Goal: Task Accomplishment & Management: Complete application form

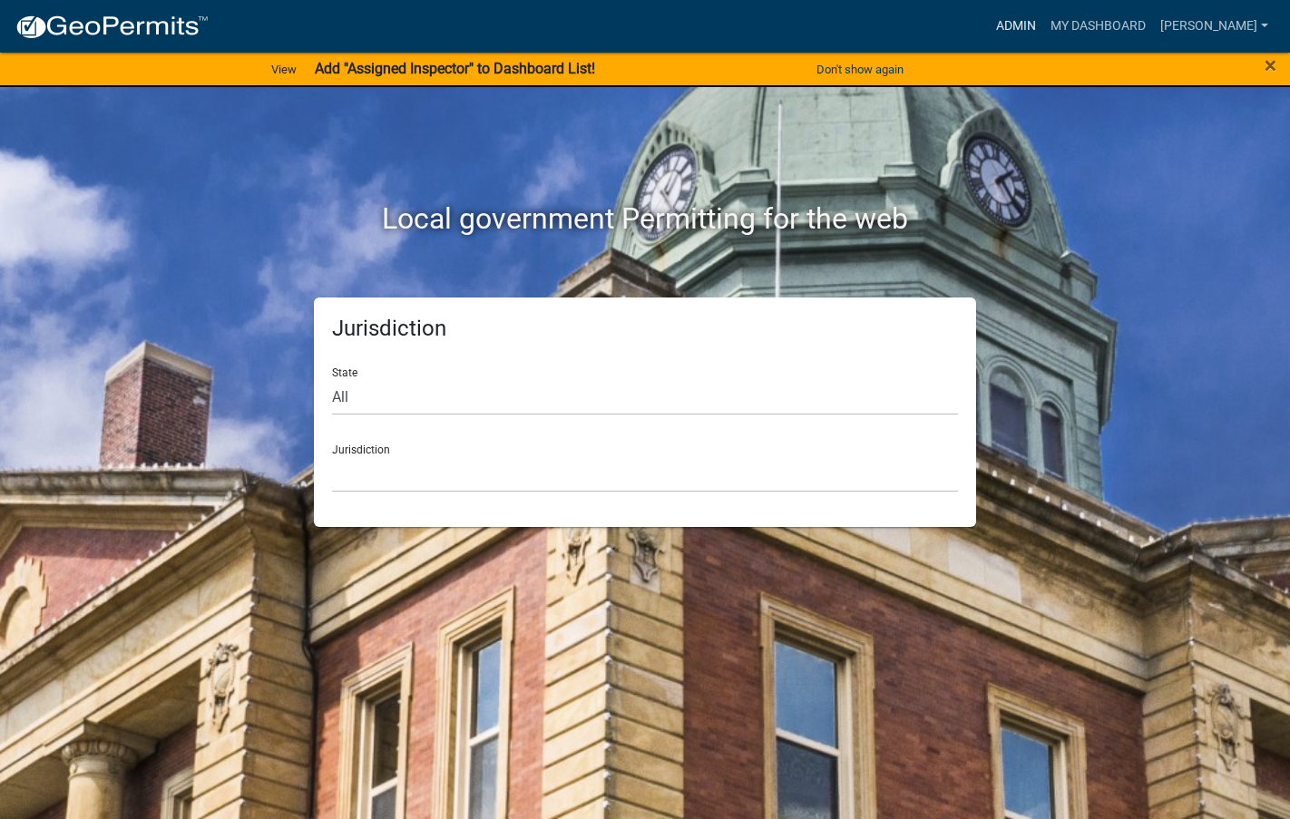
click at [1044, 17] on link "Admin" at bounding box center [1016, 26] width 54 height 34
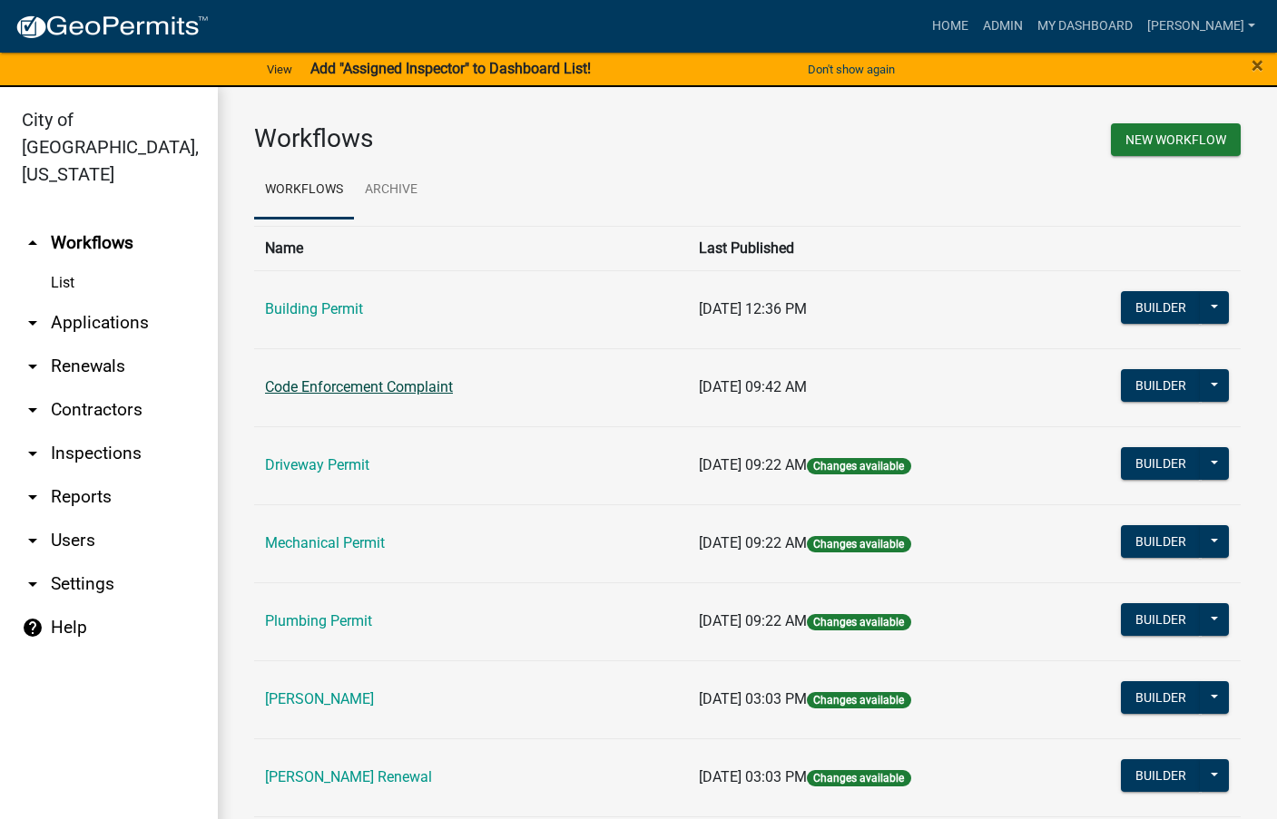
click at [382, 388] on link "Code Enforcement Complaint" at bounding box center [359, 386] width 188 height 17
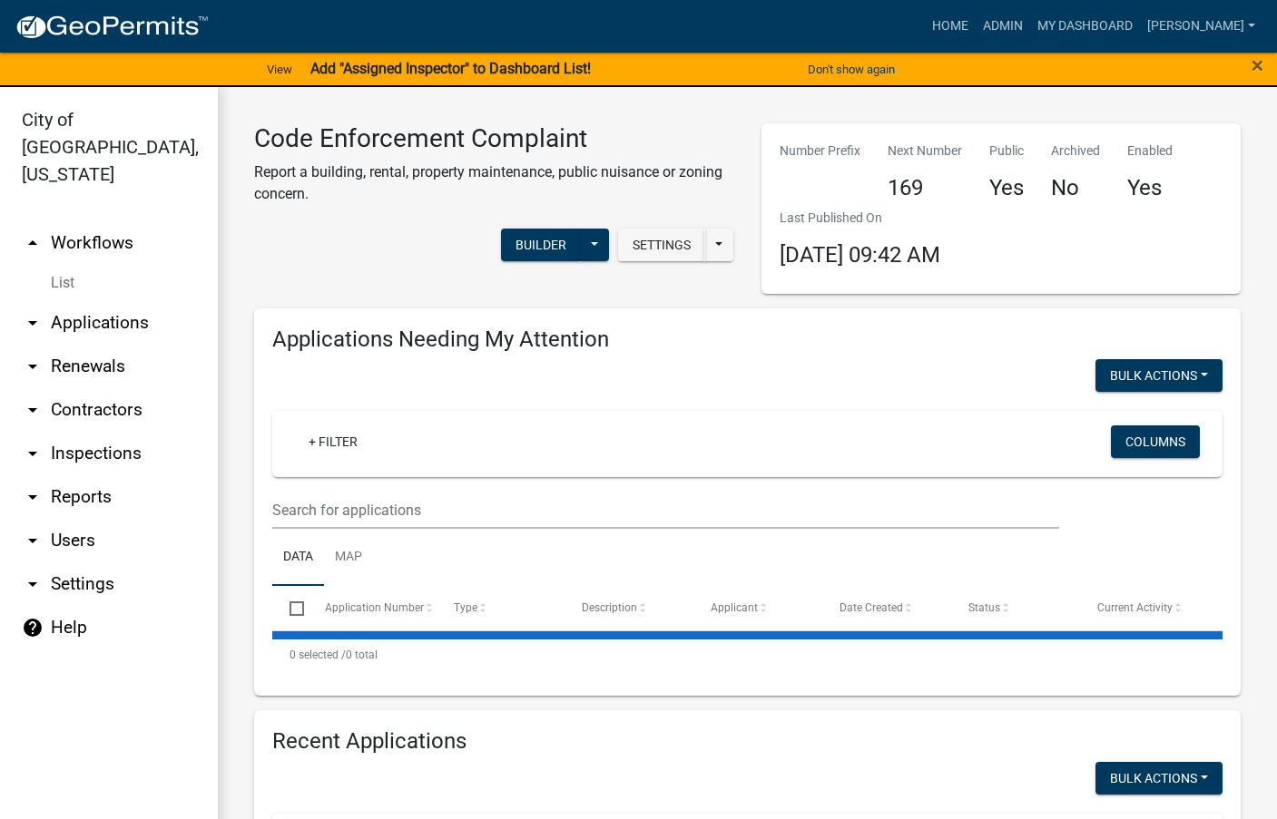
select select "3: 100"
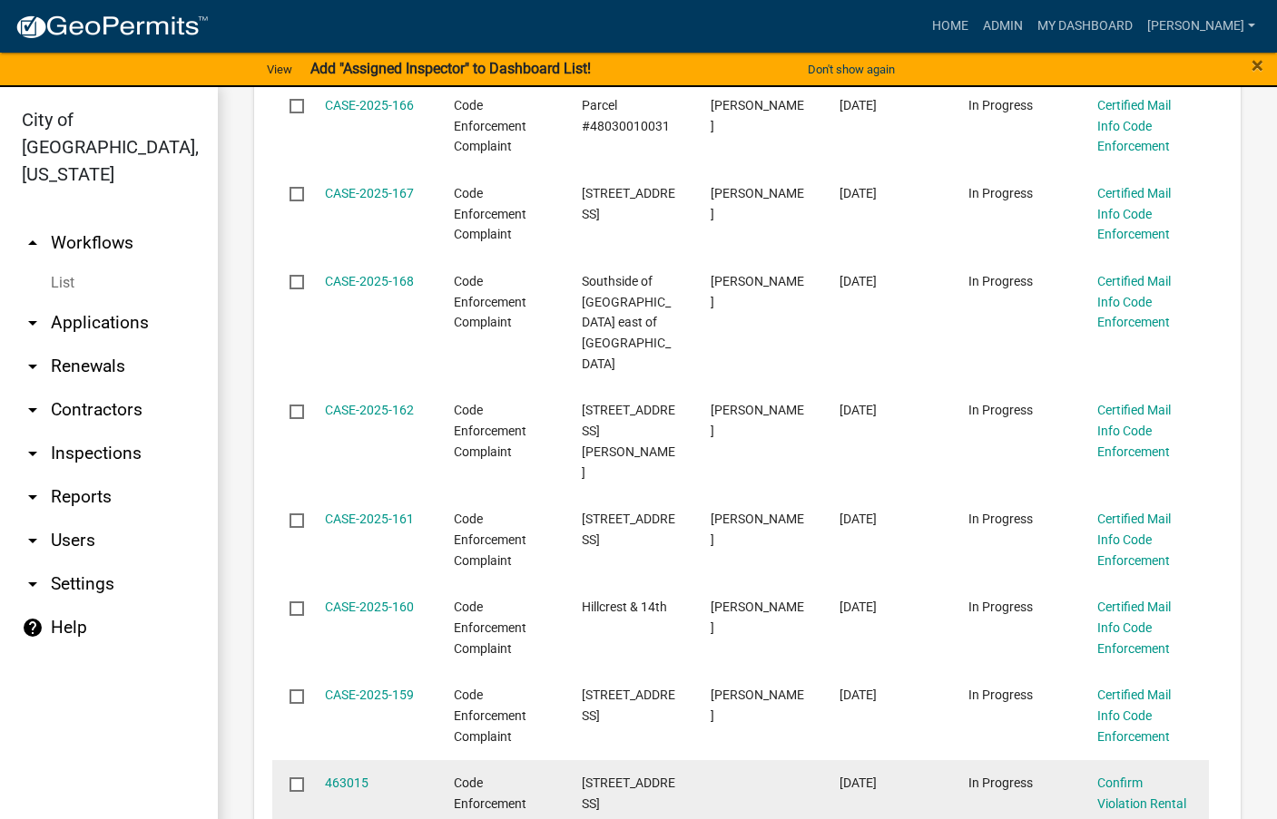
scroll to position [817, 0]
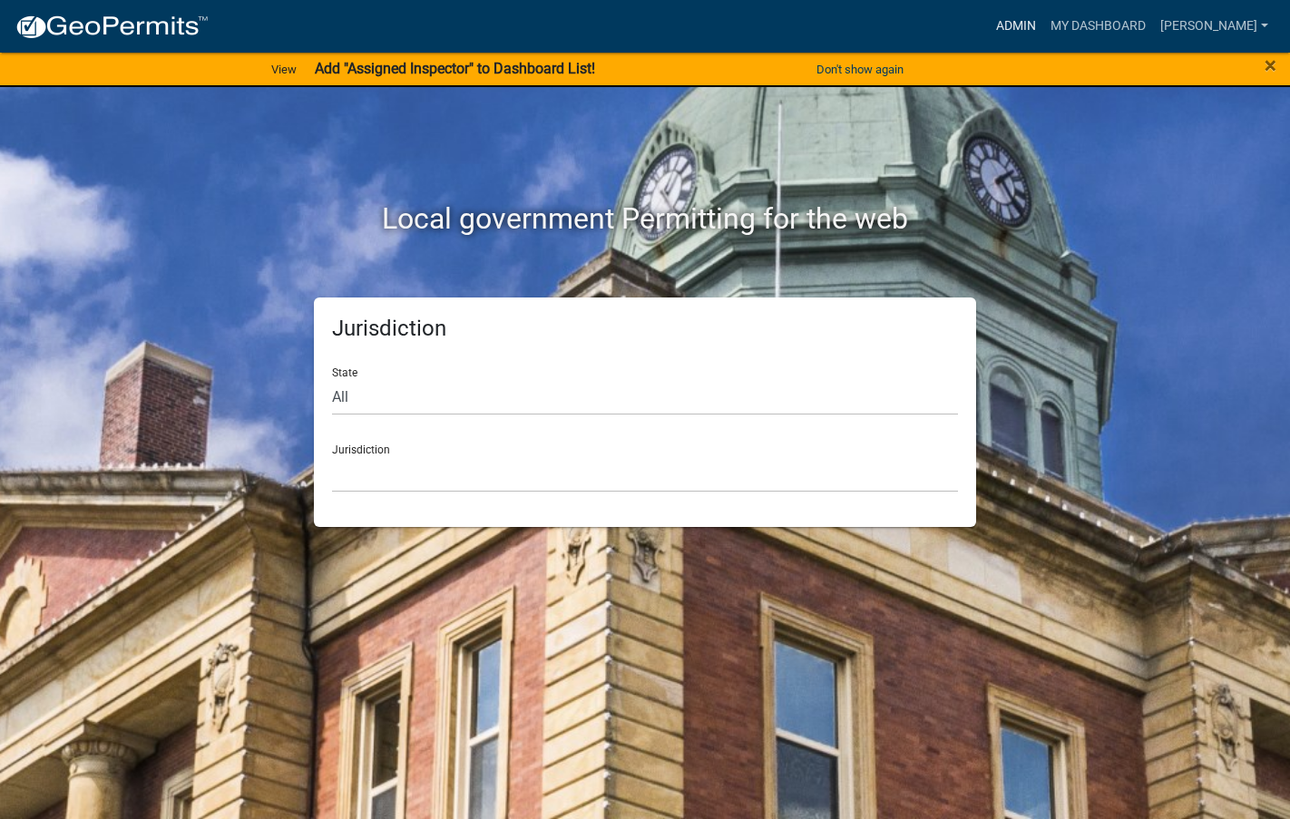
click at [1044, 23] on link "Admin" at bounding box center [1016, 26] width 54 height 34
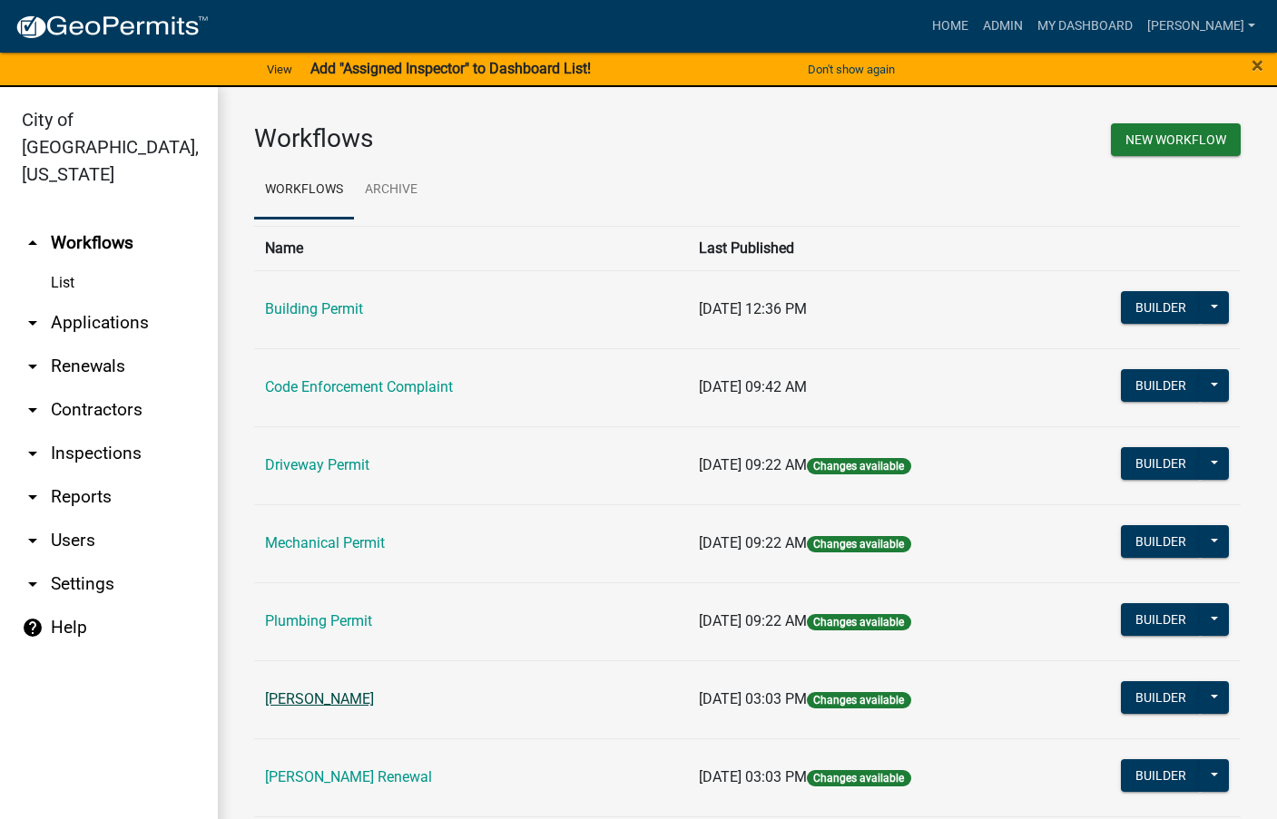
click at [328, 702] on link "[PERSON_NAME]" at bounding box center [319, 699] width 109 height 17
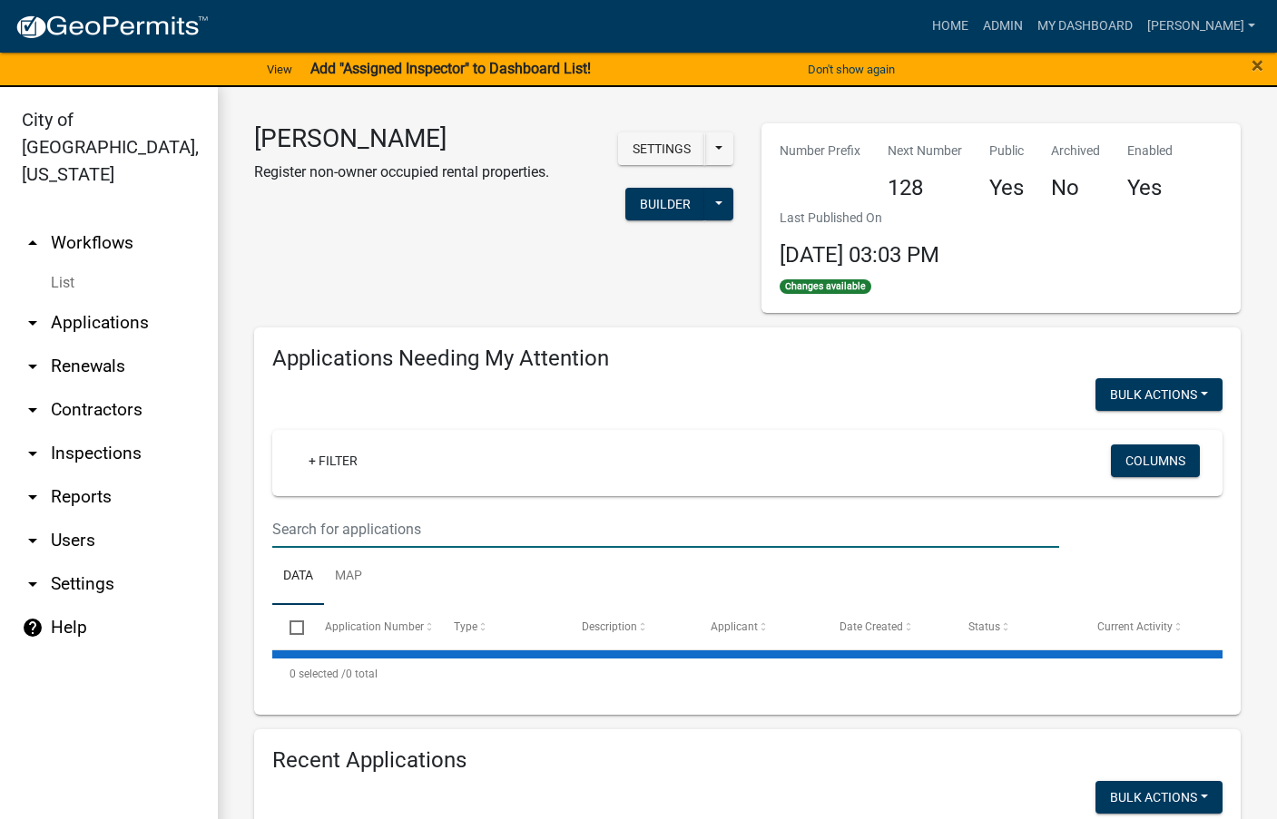
click at [397, 523] on input "text" at bounding box center [665, 529] width 787 height 37
select select "3: 100"
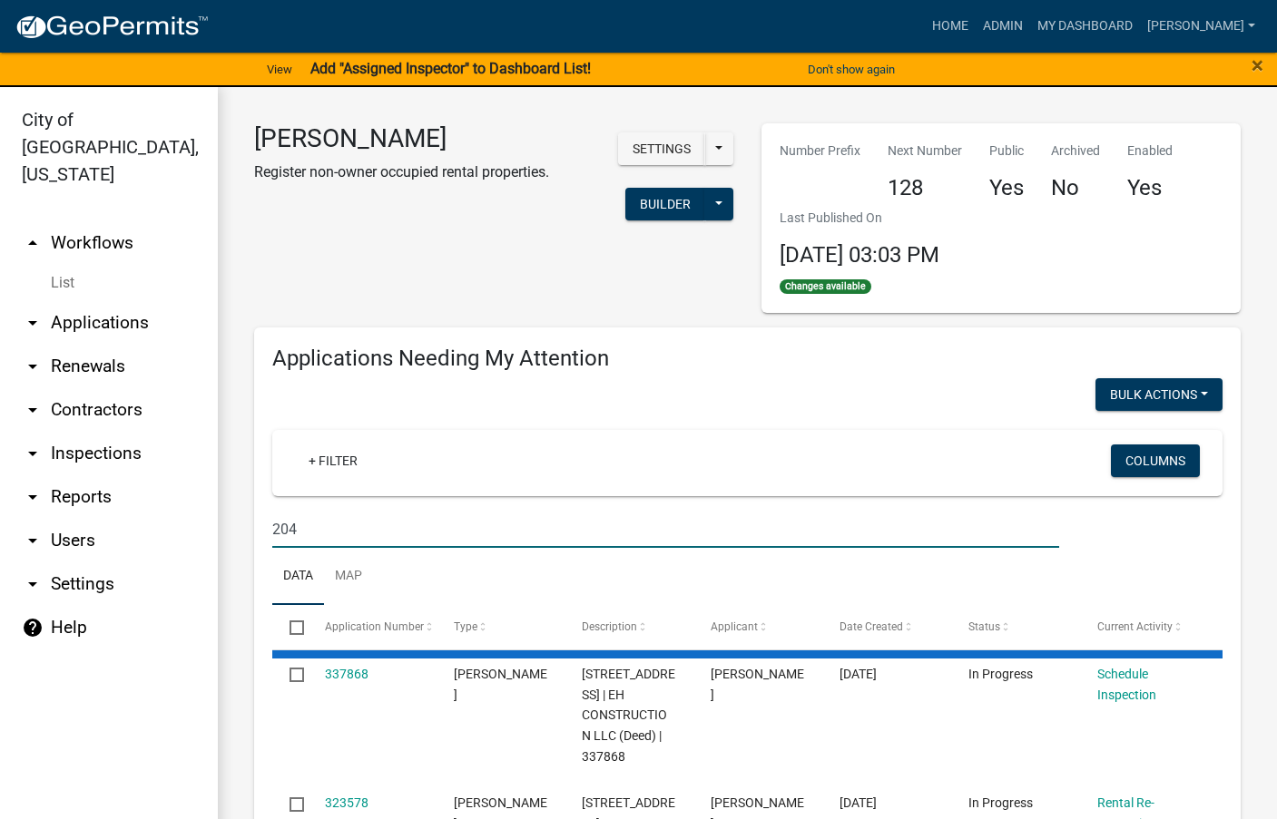
type input "204"
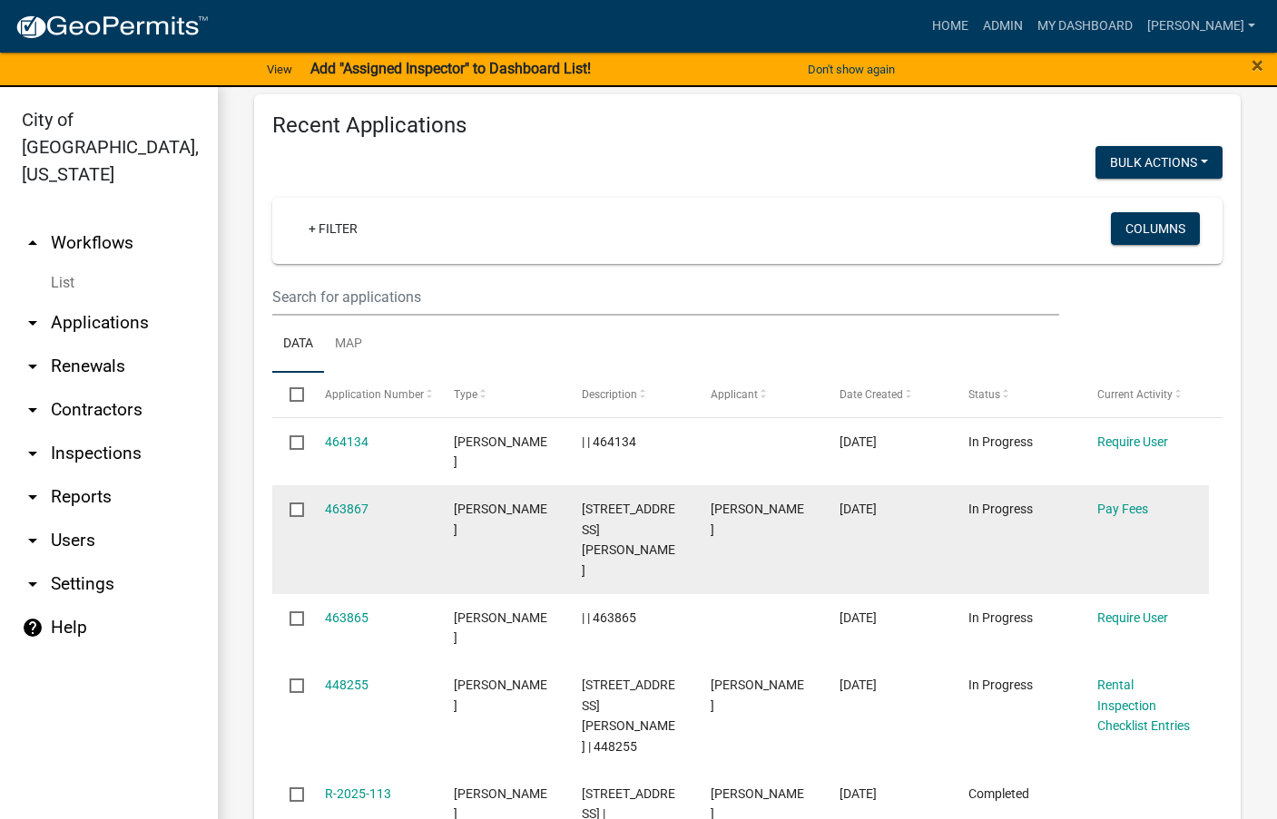
scroll to position [726, 0]
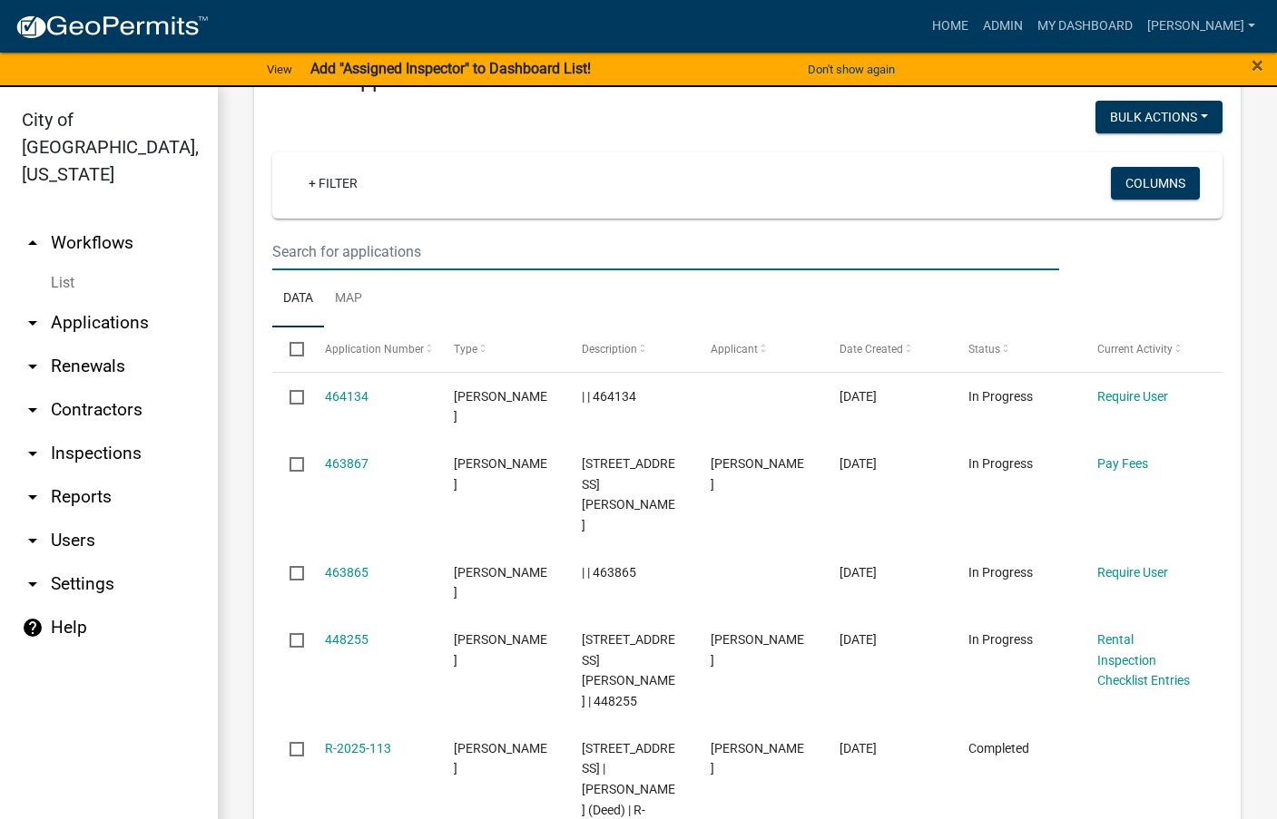
click at [450, 260] on input "text" at bounding box center [665, 251] width 787 height 37
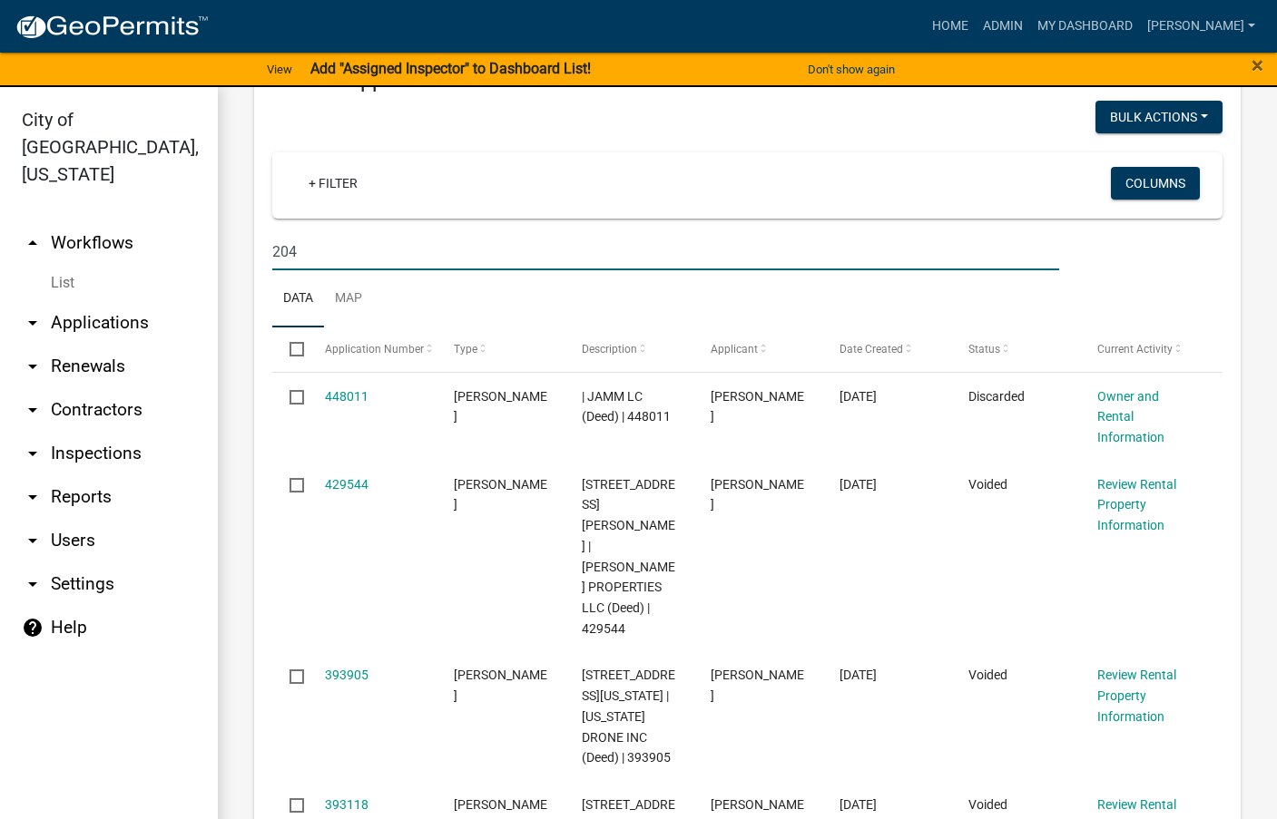
type input "204"
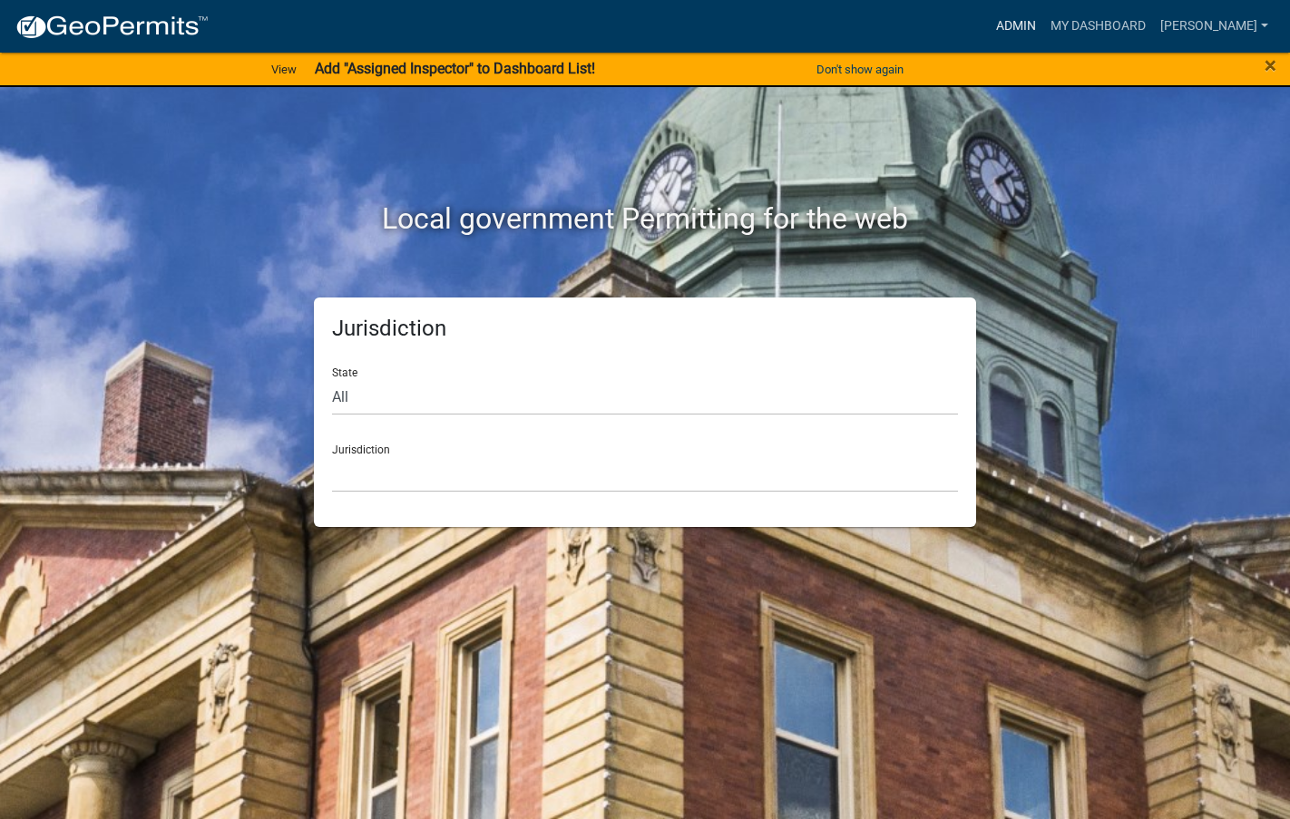
click at [1044, 21] on link "Admin" at bounding box center [1016, 26] width 54 height 34
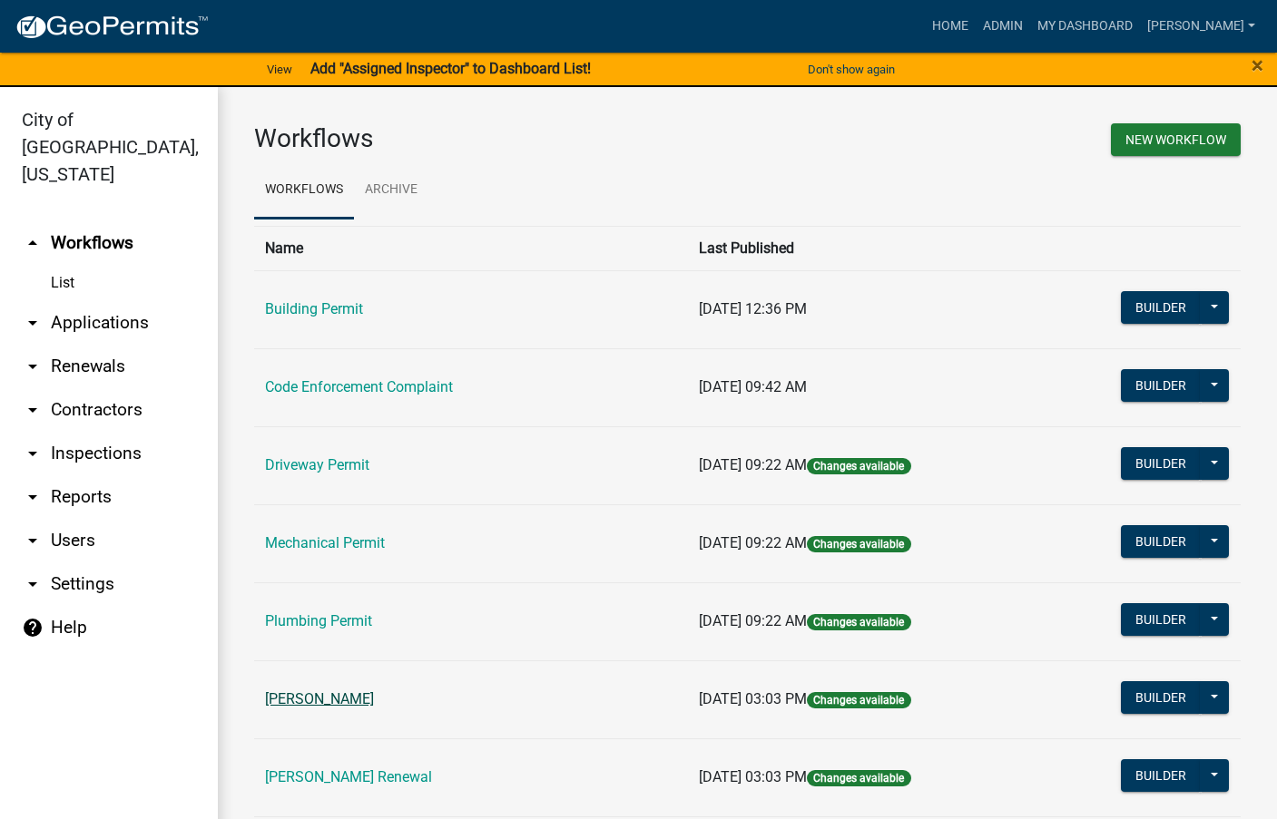
click at [313, 694] on link "[PERSON_NAME]" at bounding box center [319, 699] width 109 height 17
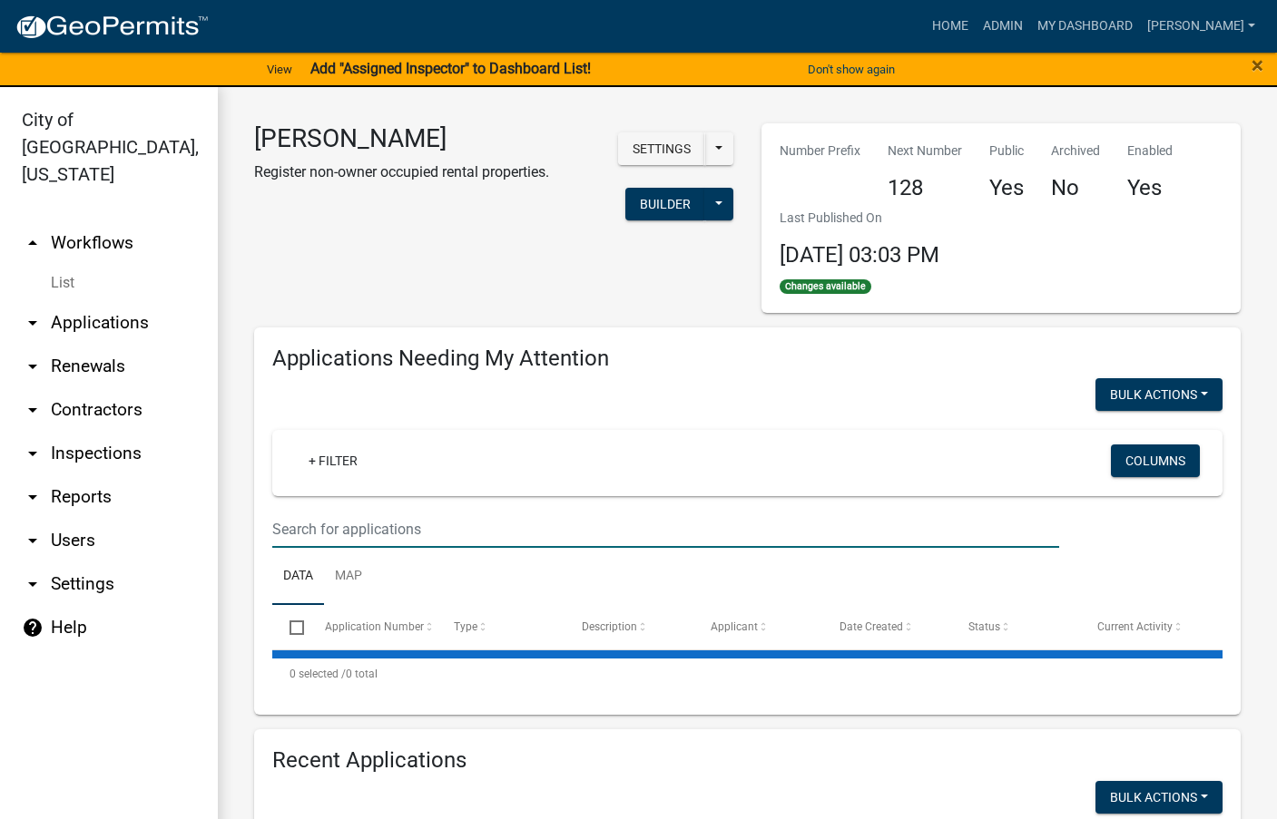
click at [341, 525] on input "text" at bounding box center [665, 529] width 787 height 37
select select "3: 100"
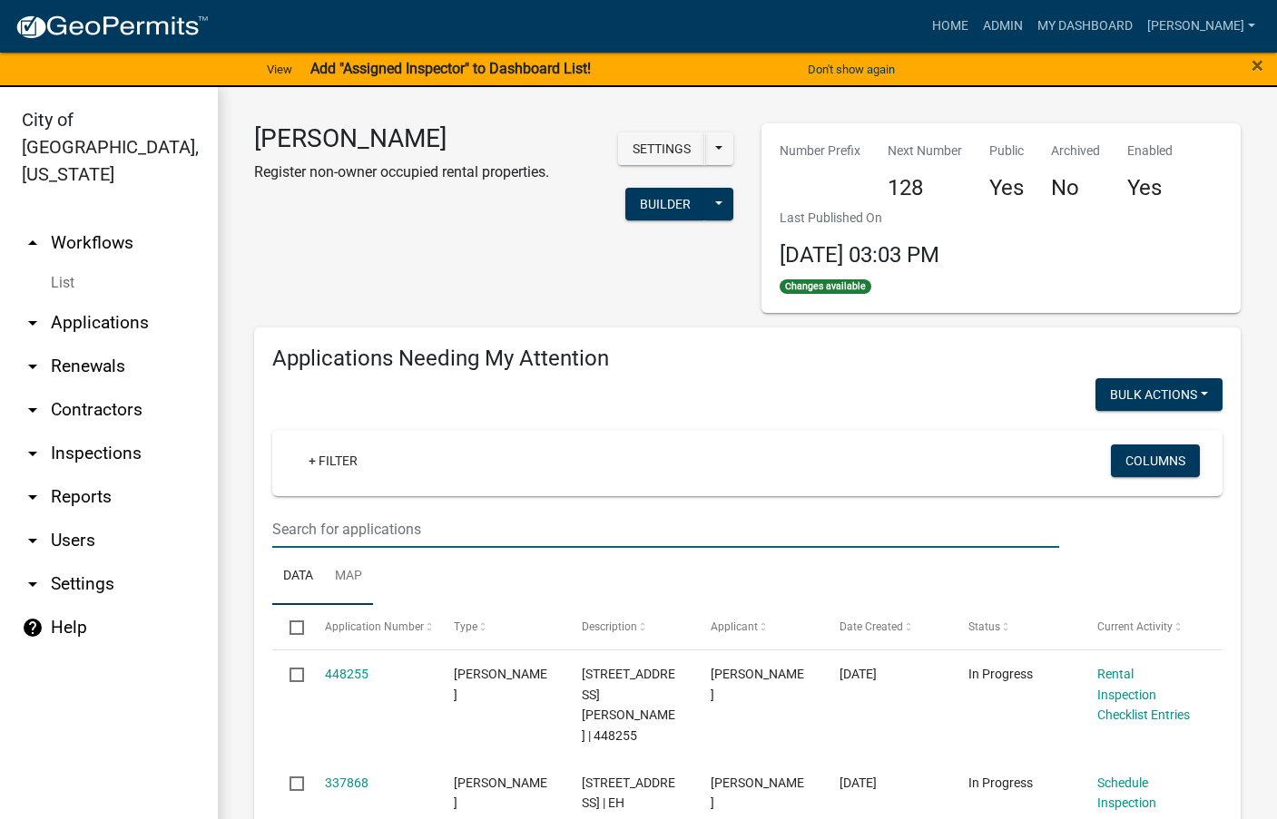
type input "schedule"
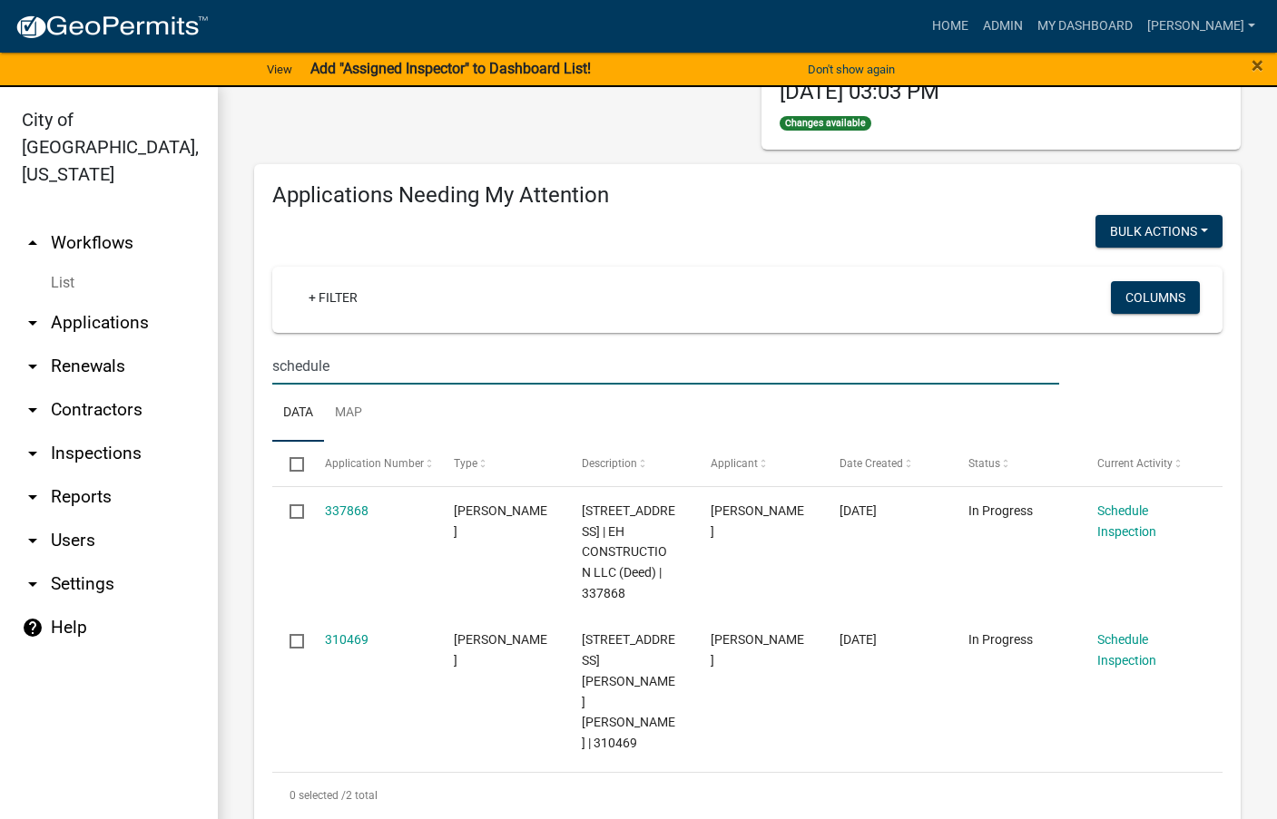
scroll to position [635, 0]
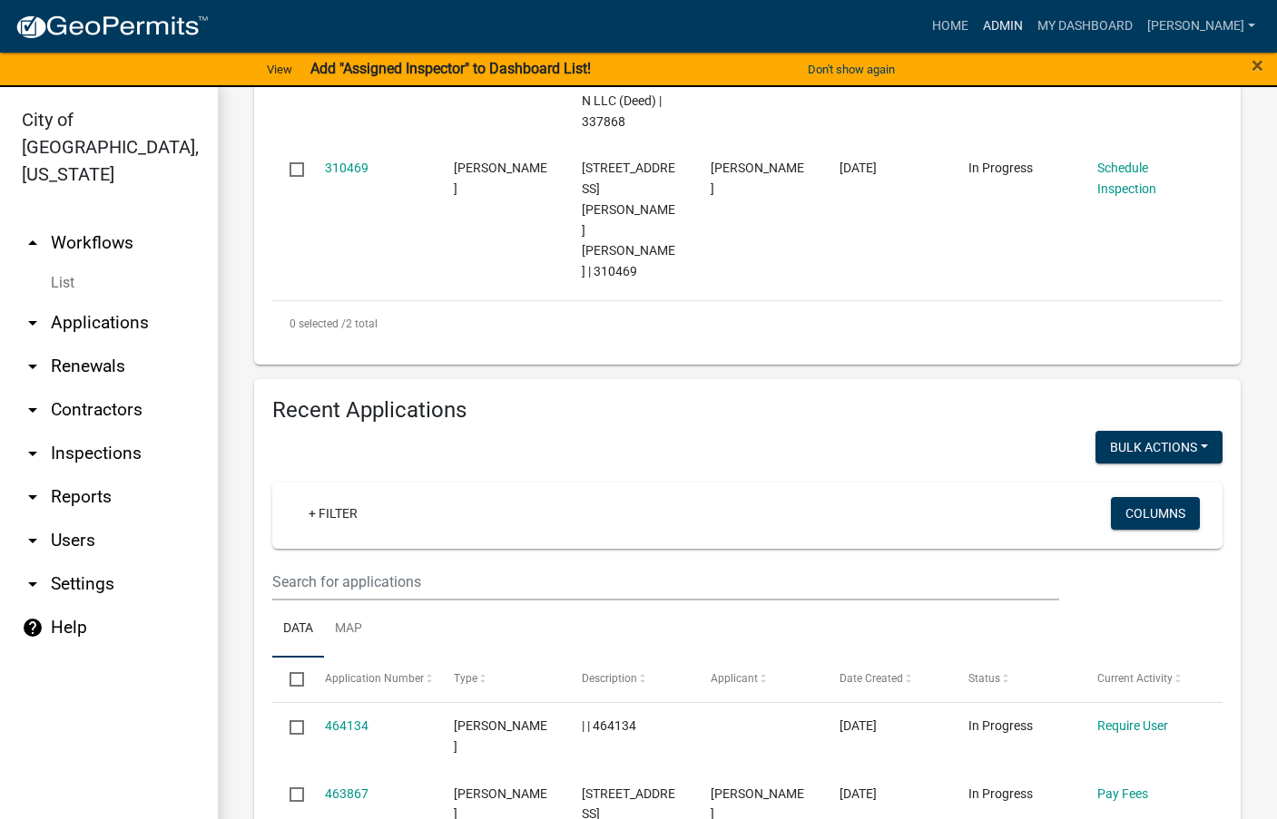
click at [1030, 19] on link "Admin" at bounding box center [1002, 26] width 54 height 34
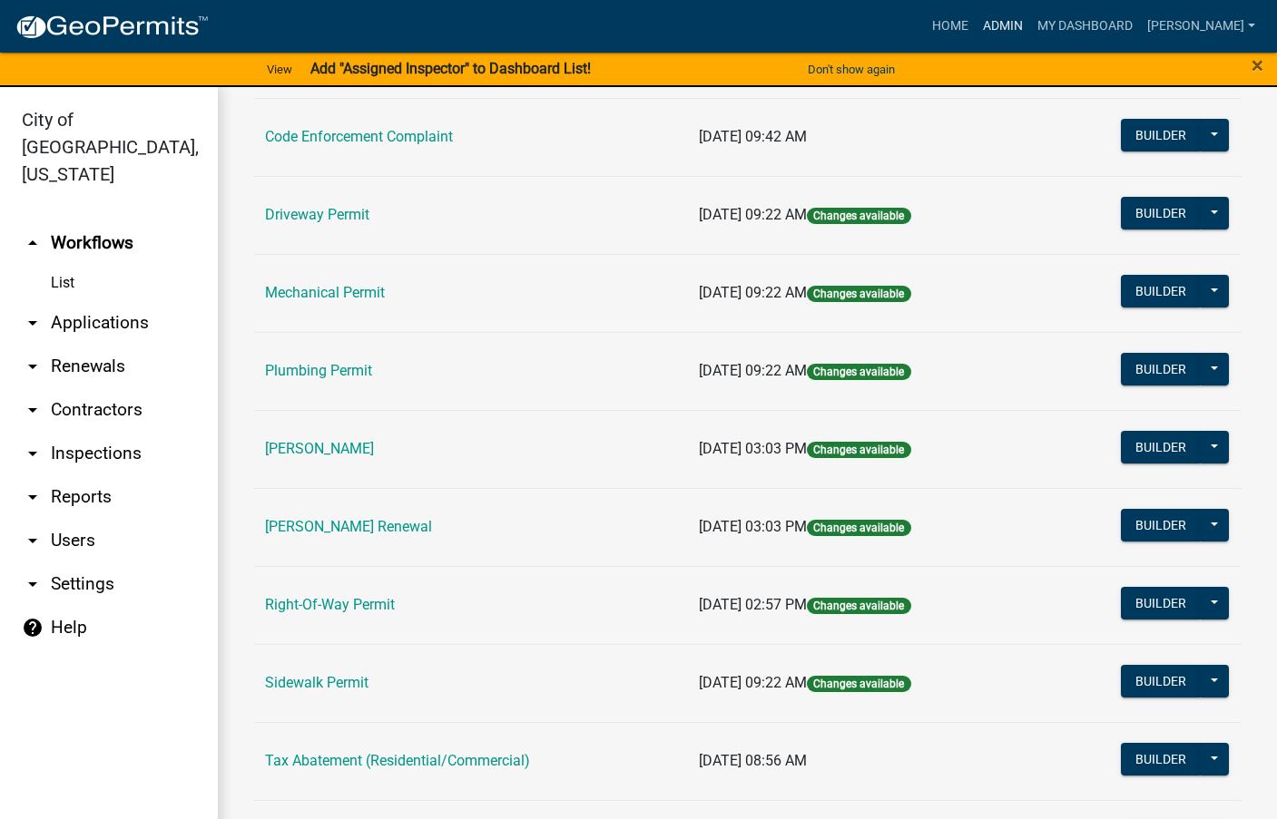
scroll to position [272, 0]
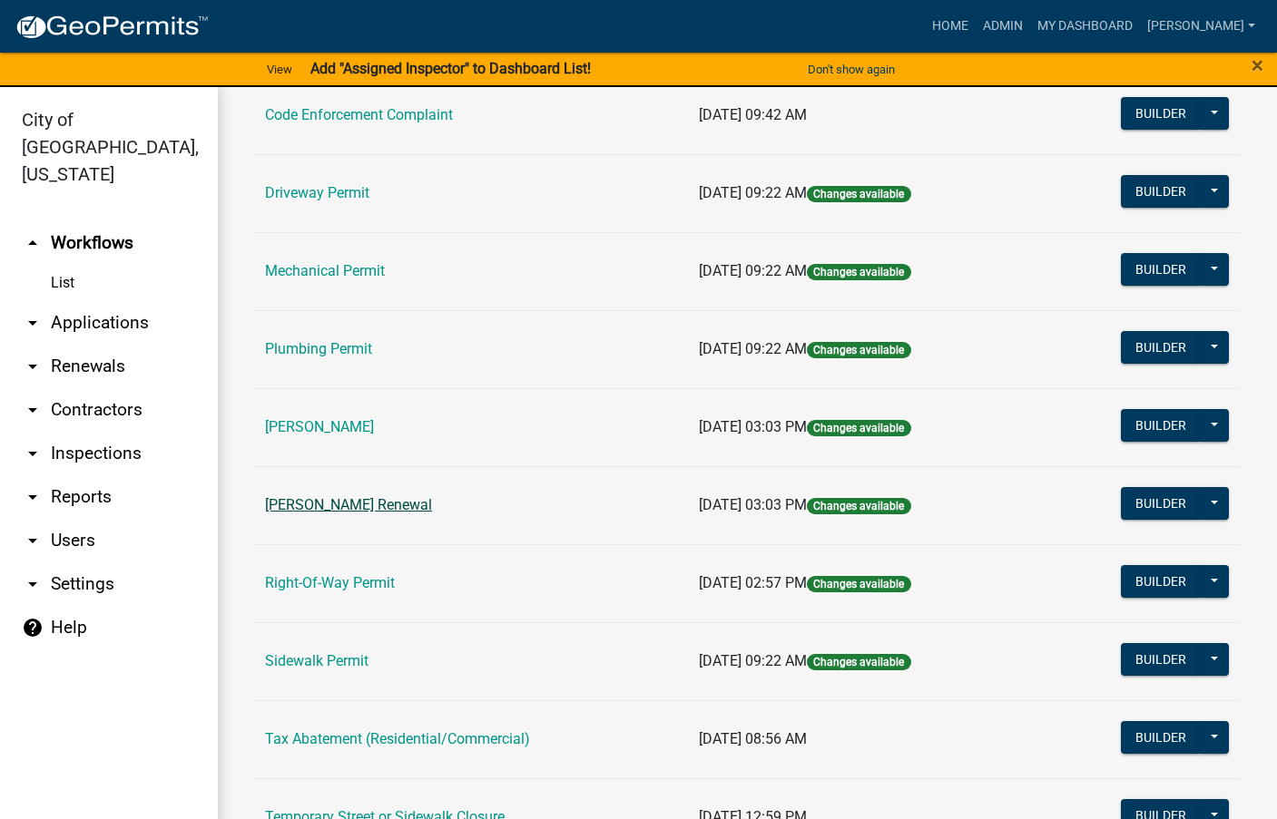
click at [412, 503] on link "[PERSON_NAME] Renewal" at bounding box center [348, 504] width 167 height 17
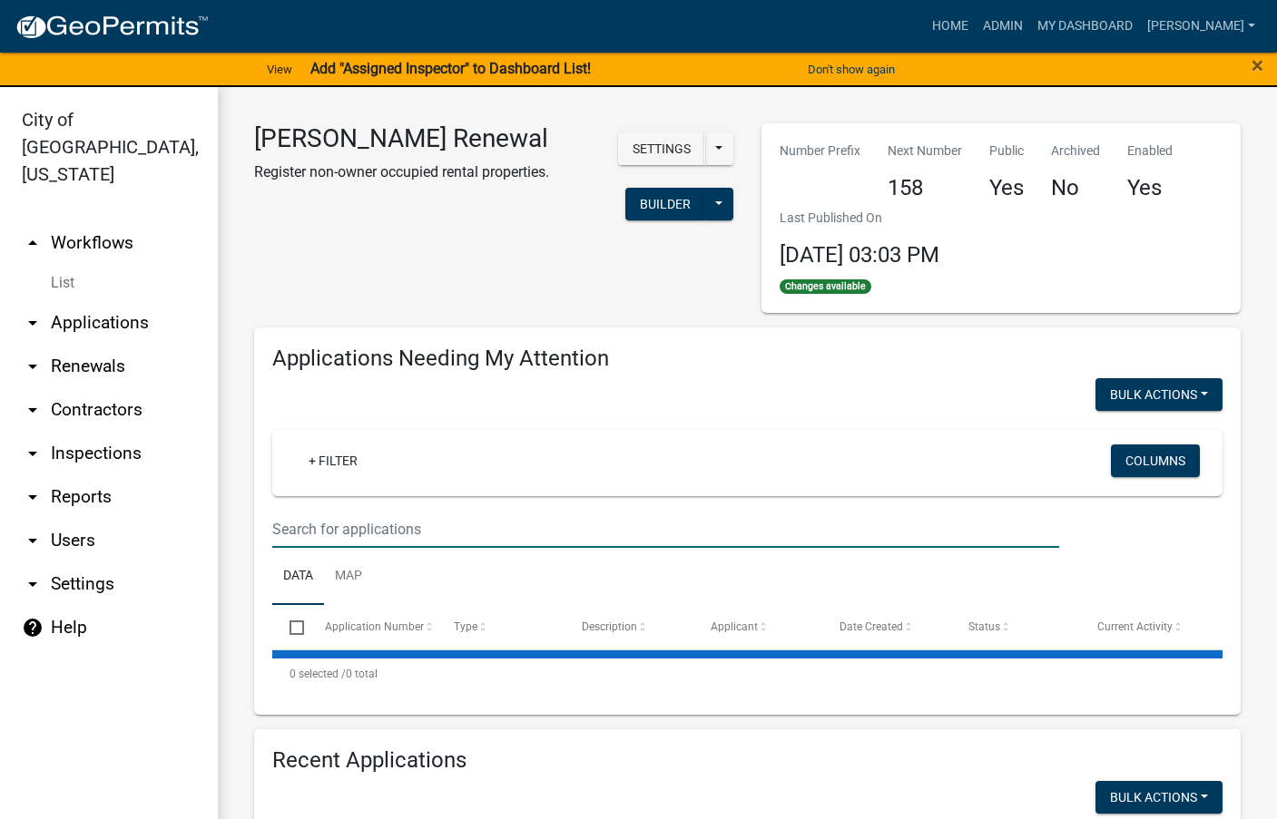
click at [430, 530] on input "text" at bounding box center [665, 529] width 787 height 37
select select "3: 100"
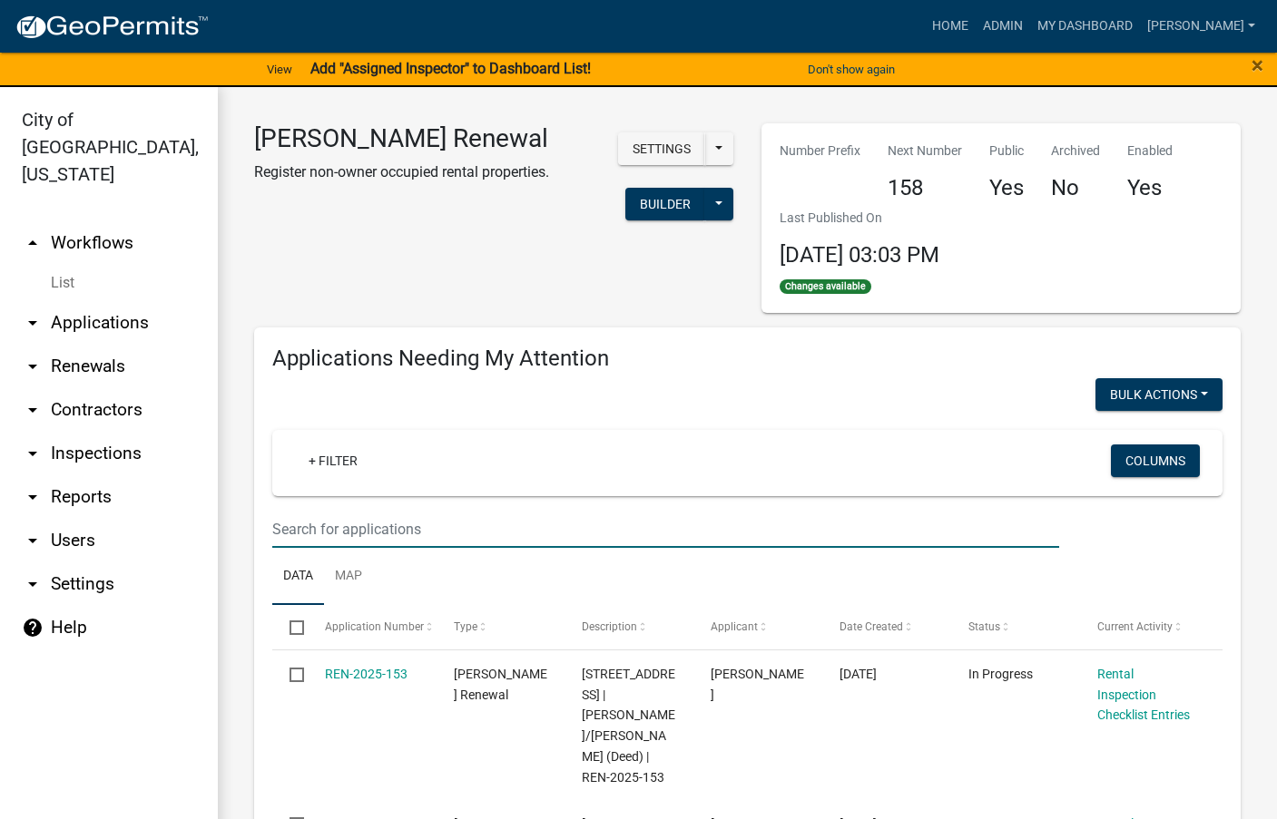
type input "schedule"
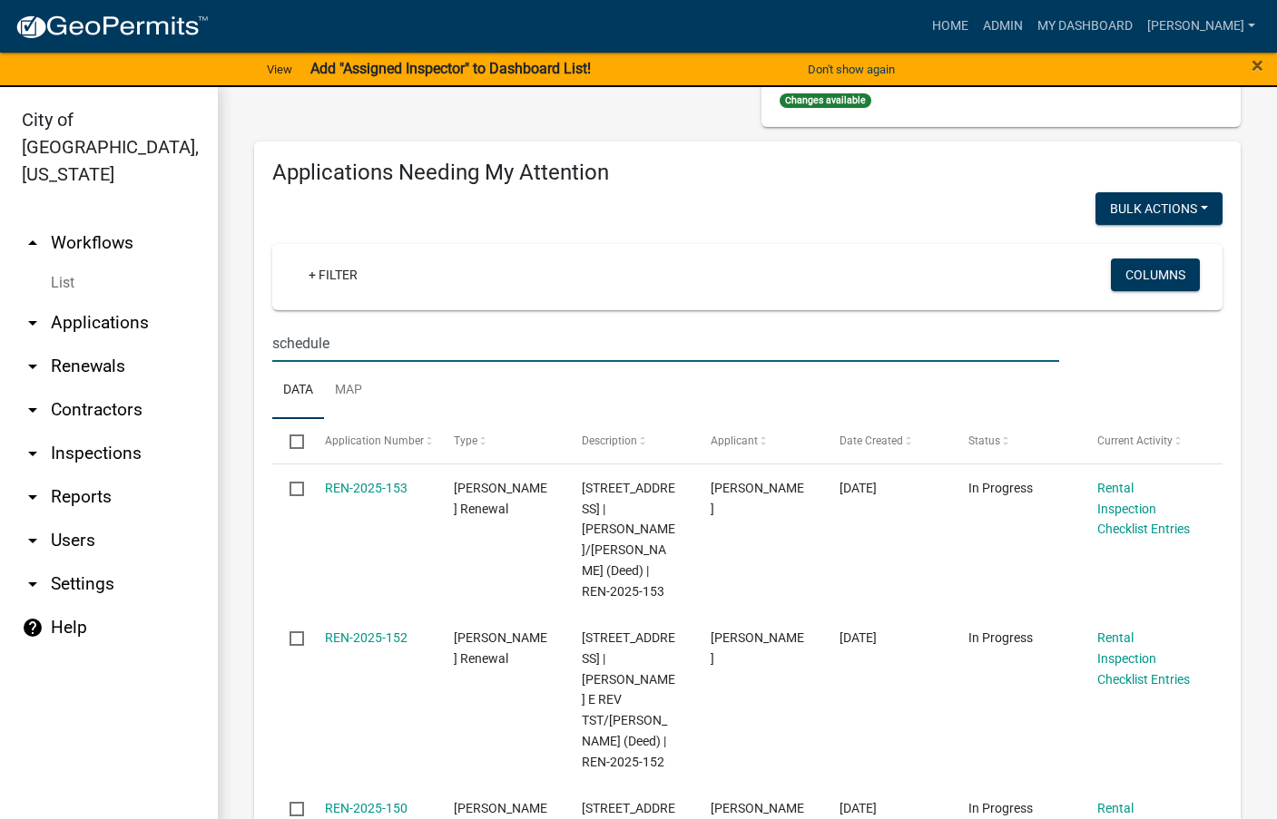
scroll to position [454, 0]
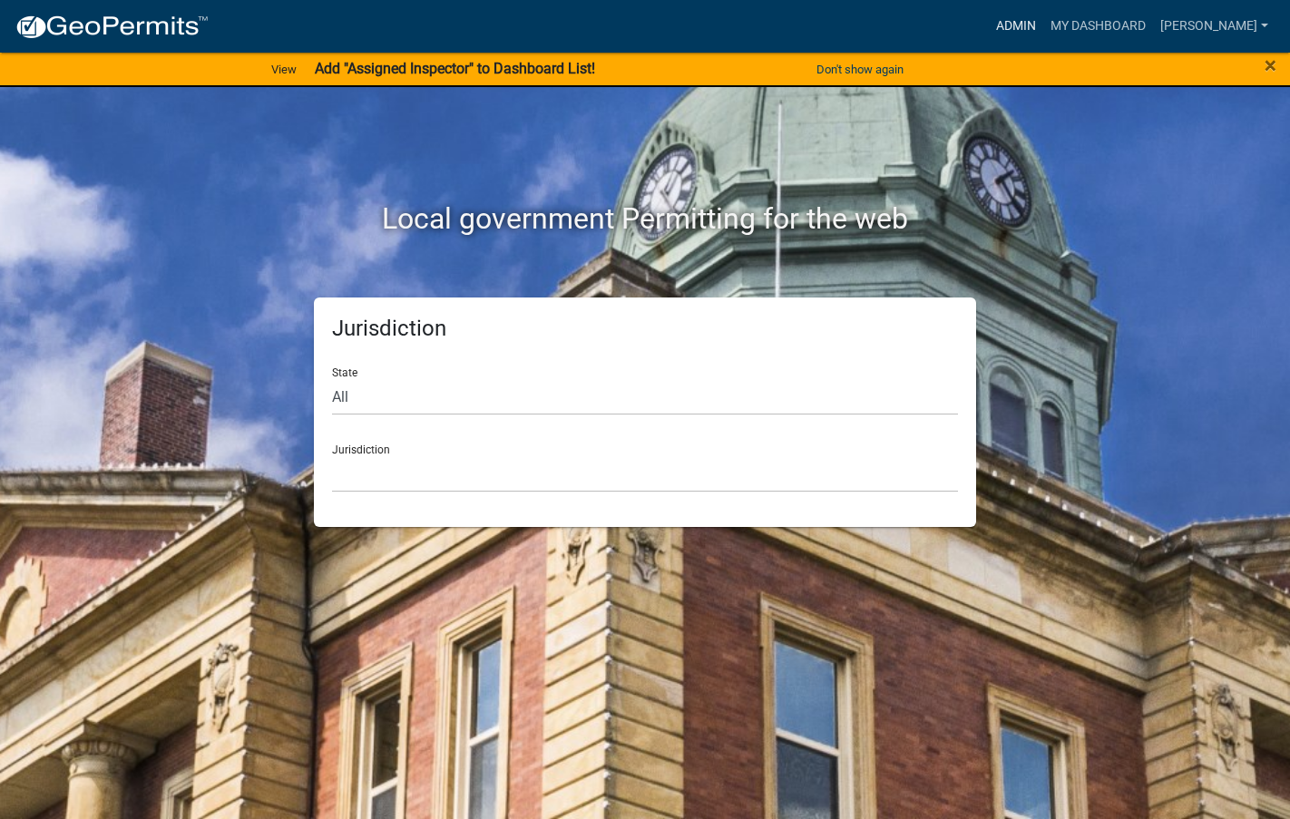
click at [1044, 9] on link "Admin" at bounding box center [1016, 26] width 54 height 34
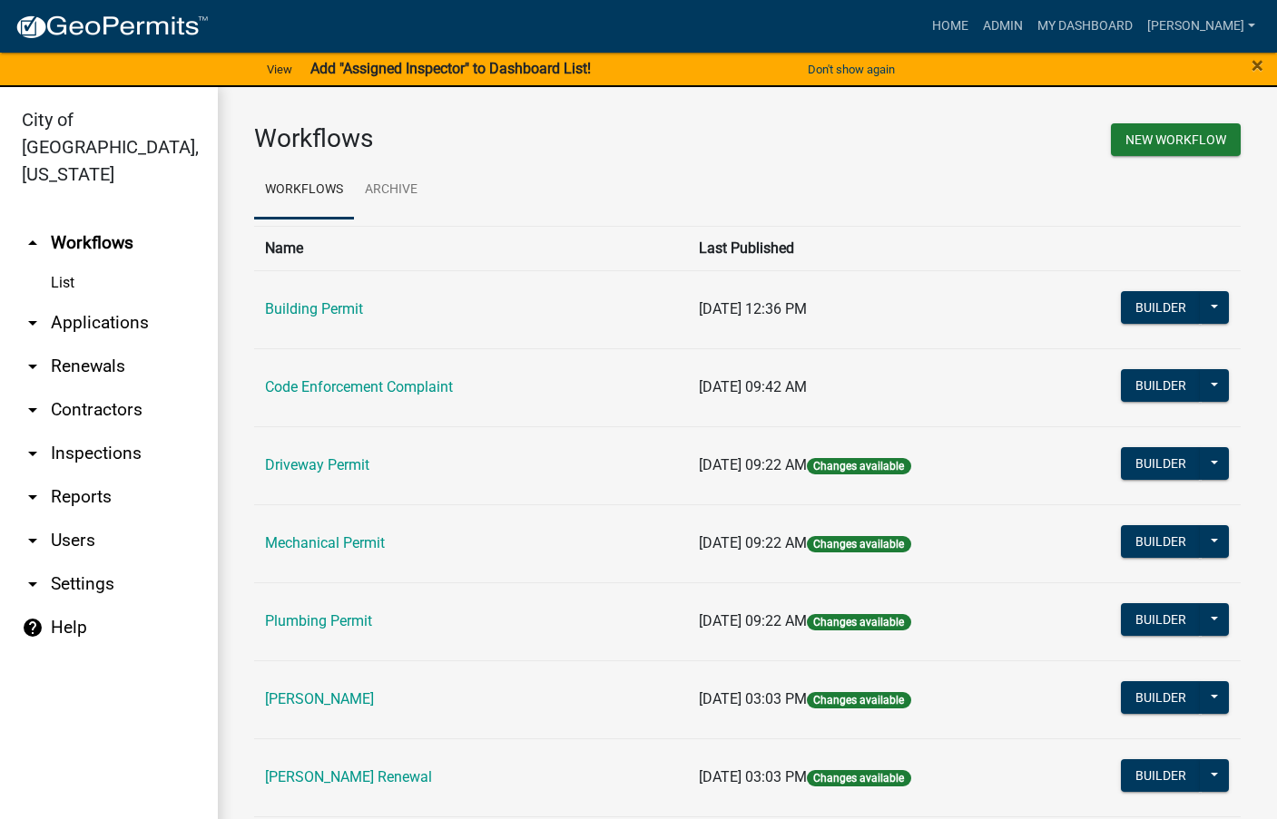
click at [377, 772] on link "[PERSON_NAME] Renewal" at bounding box center [348, 777] width 167 height 17
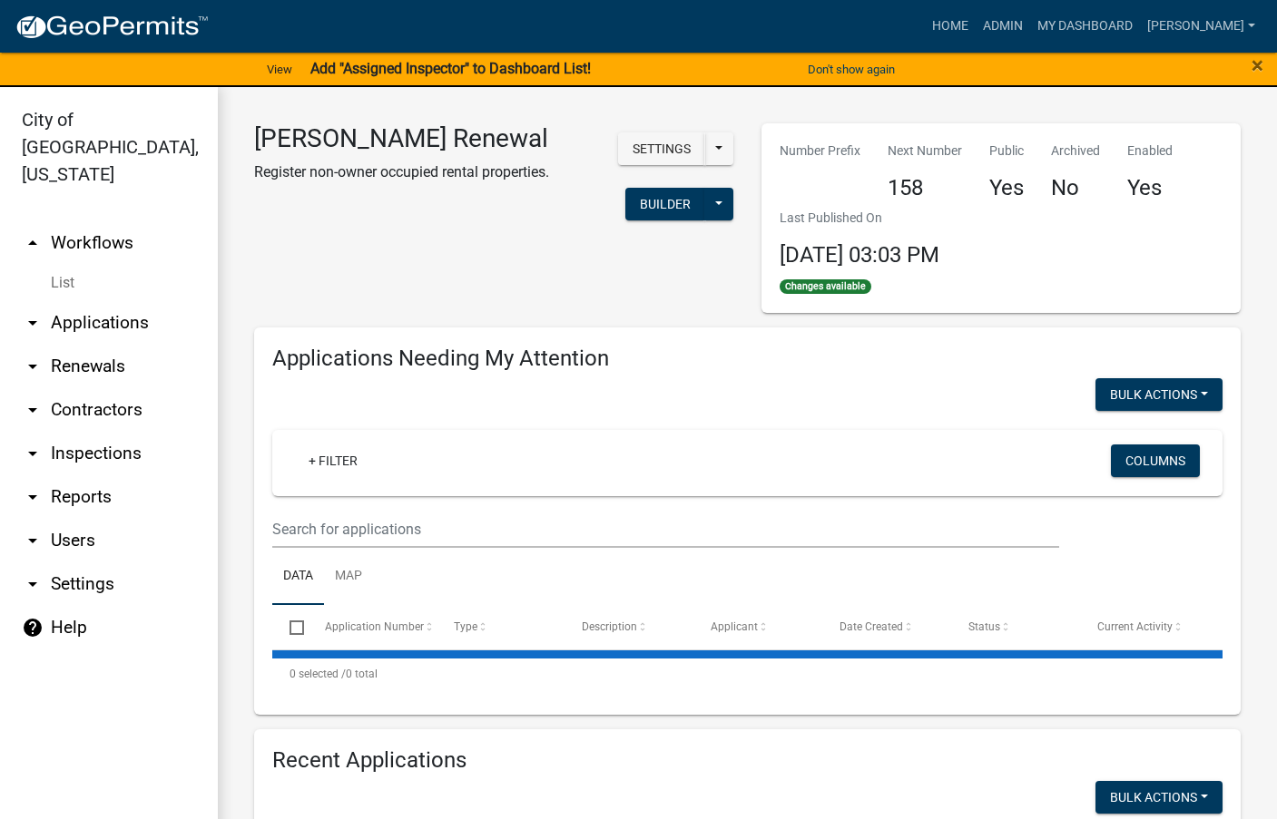
select select "3: 100"
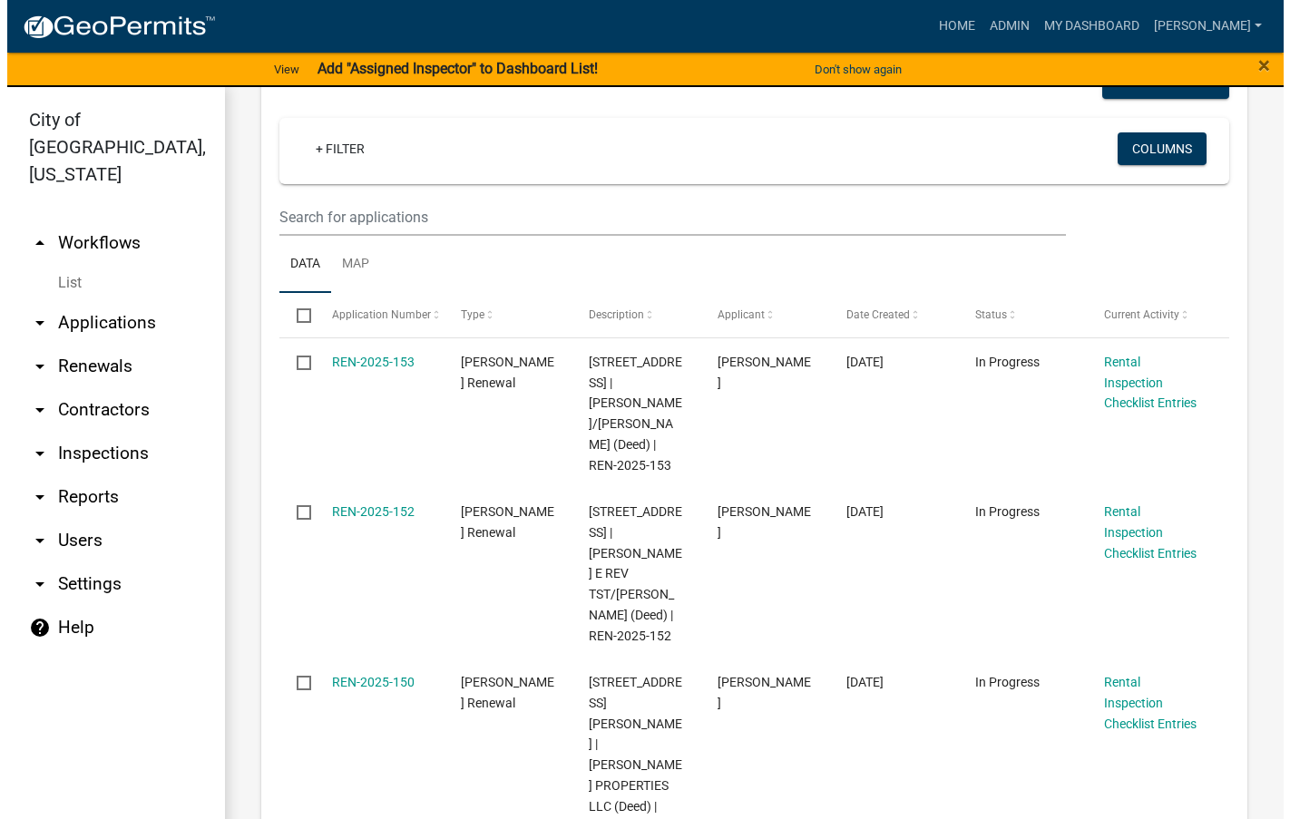
scroll to position [363, 0]
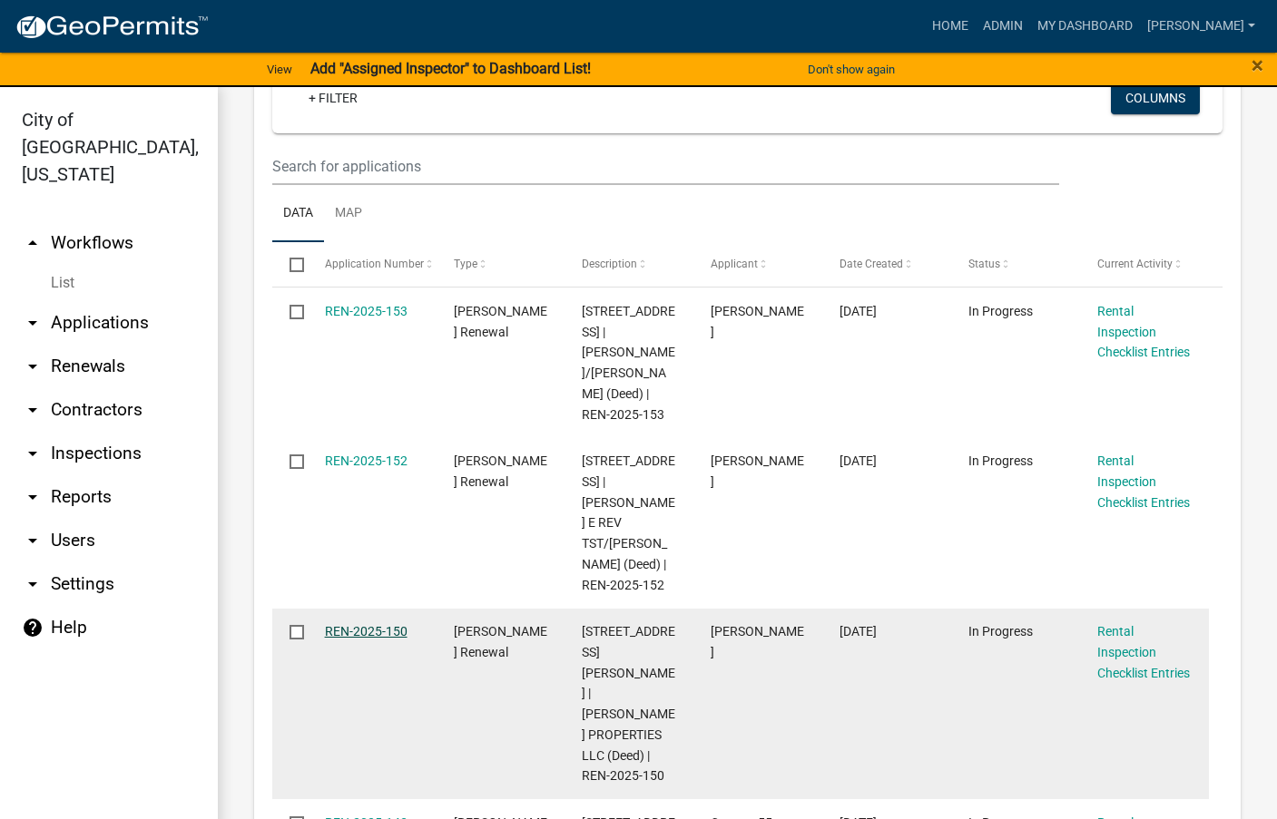
click at [372, 639] on link "REN-2025-150" at bounding box center [366, 631] width 83 height 15
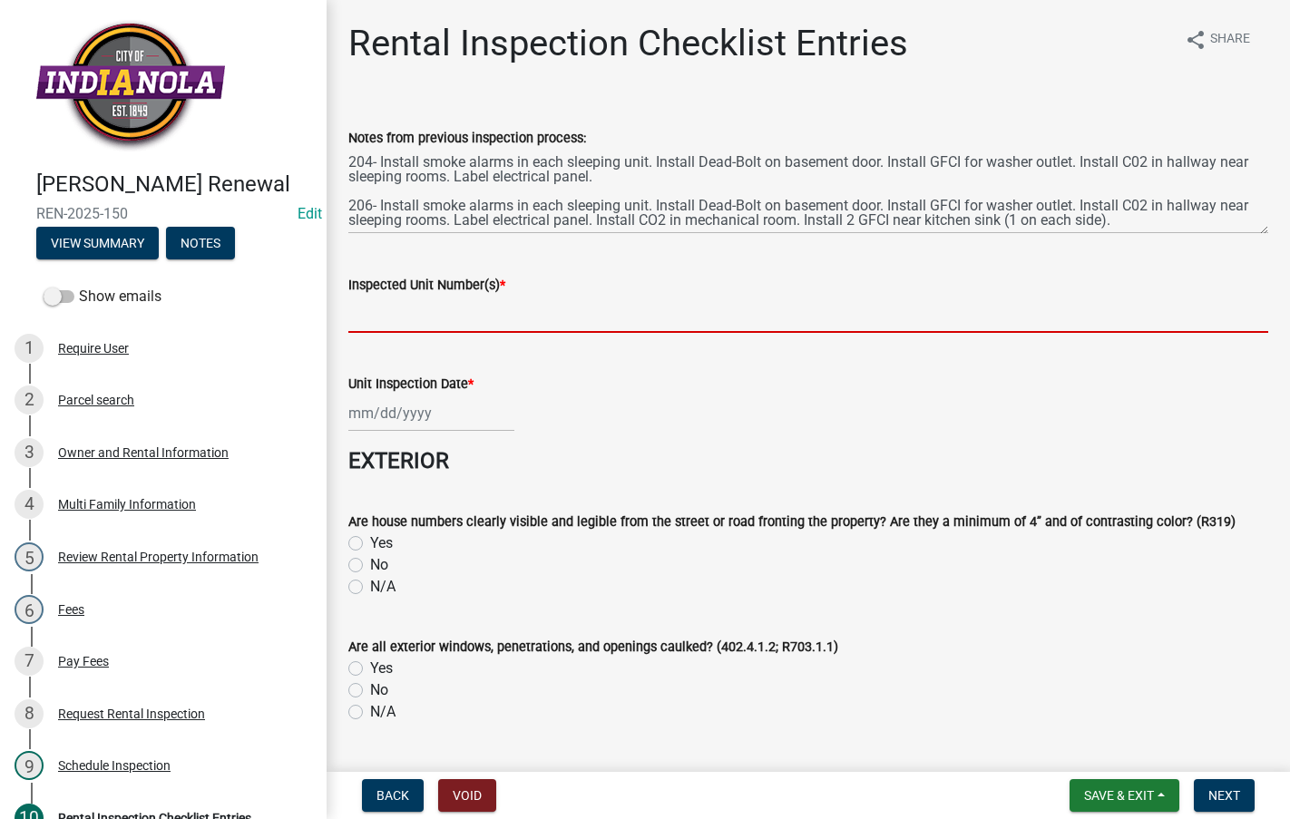
click at [612, 316] on input "Inspected Unit Number(s) *" at bounding box center [808, 314] width 920 height 37
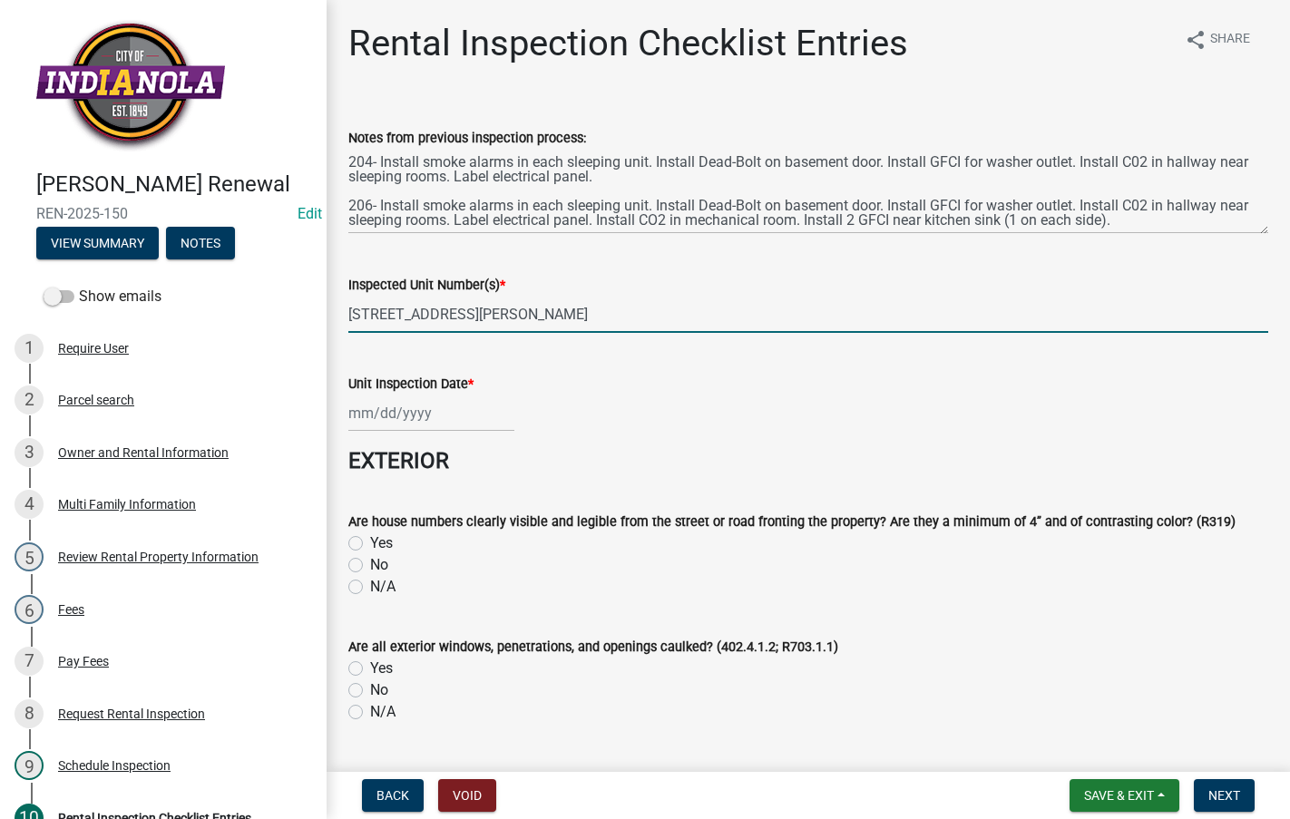
type input "[STREET_ADDRESS][PERSON_NAME]"
click at [417, 413] on div at bounding box center [431, 413] width 166 height 37
select select "8"
select select "2025"
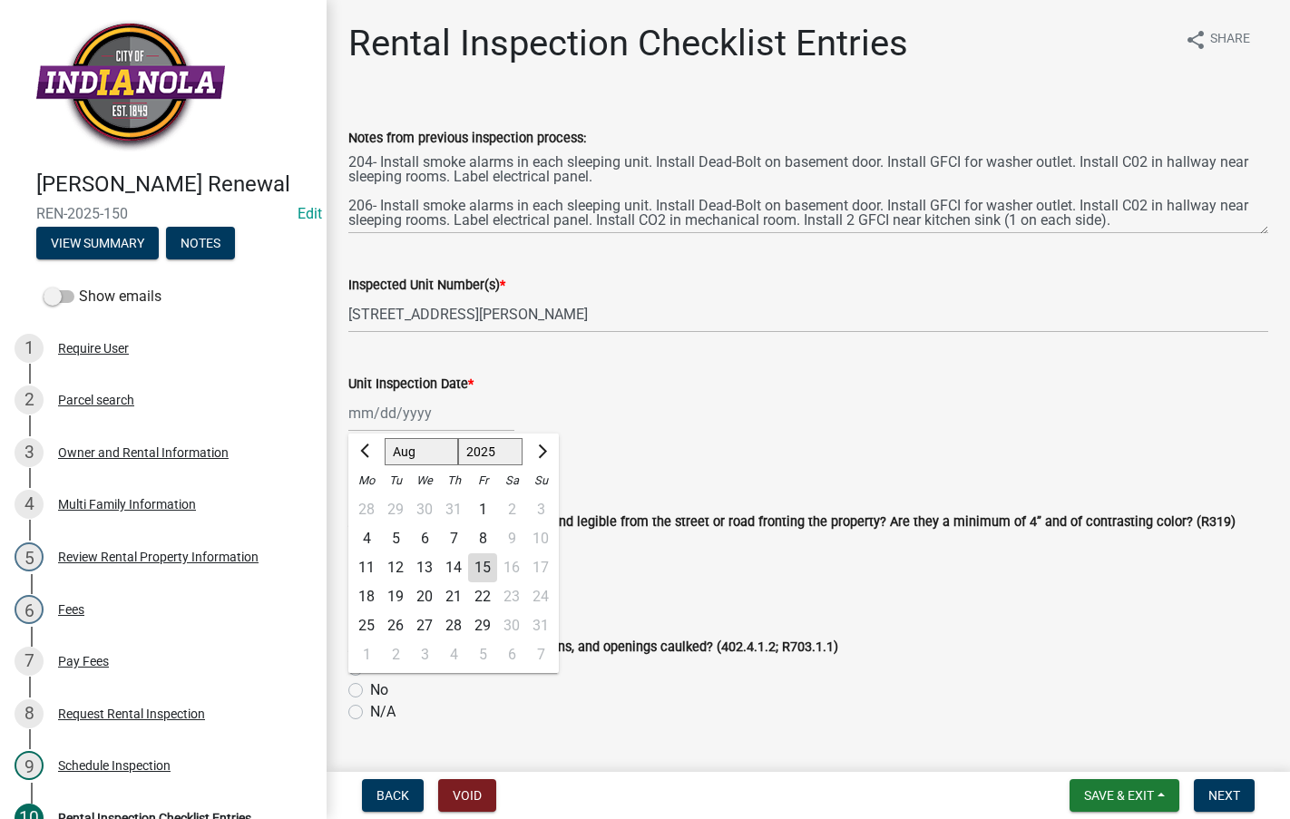
click at [485, 559] on div "15" at bounding box center [482, 568] width 29 height 29
type input "[DATE]"
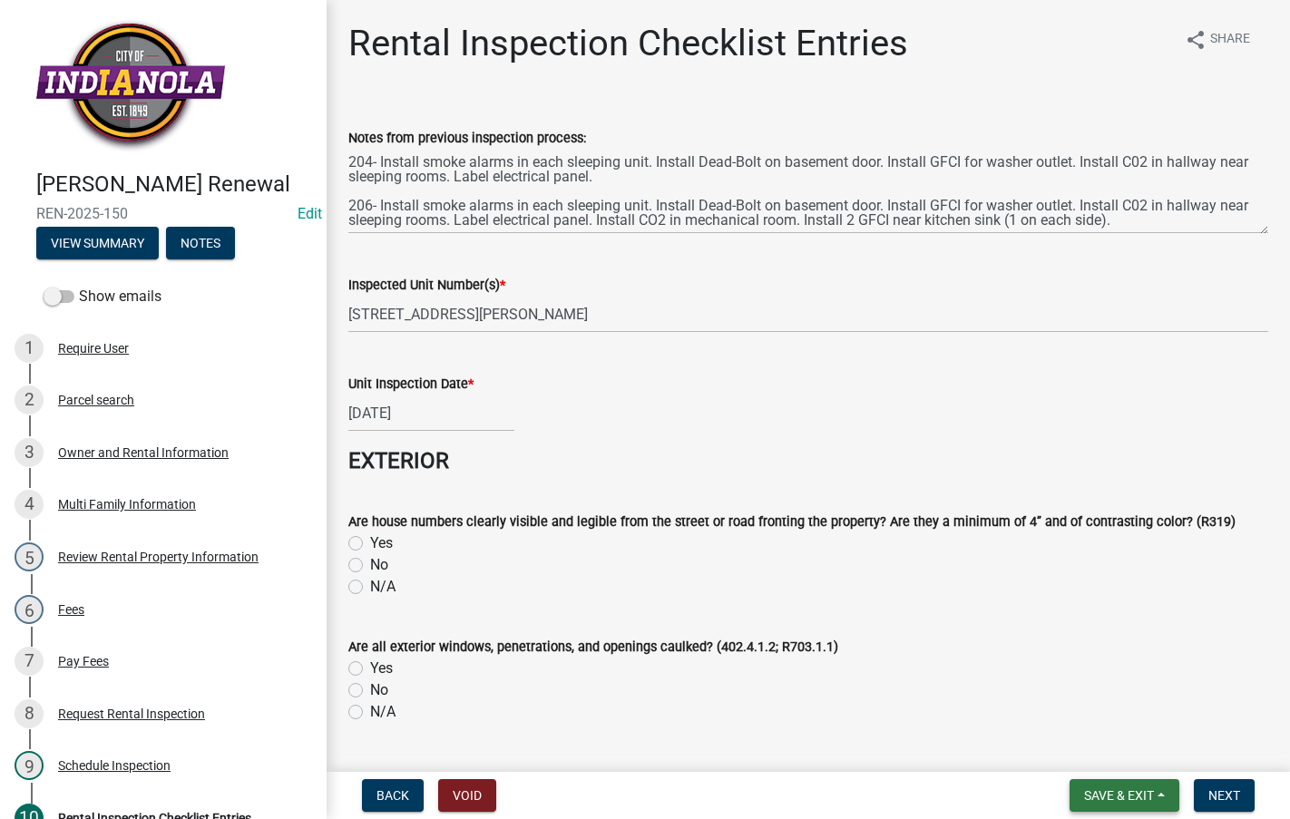
click at [1093, 789] on span "Save & Exit" at bounding box center [1119, 796] width 70 height 15
click at [1072, 711] on button "Save" at bounding box center [1106, 705] width 145 height 44
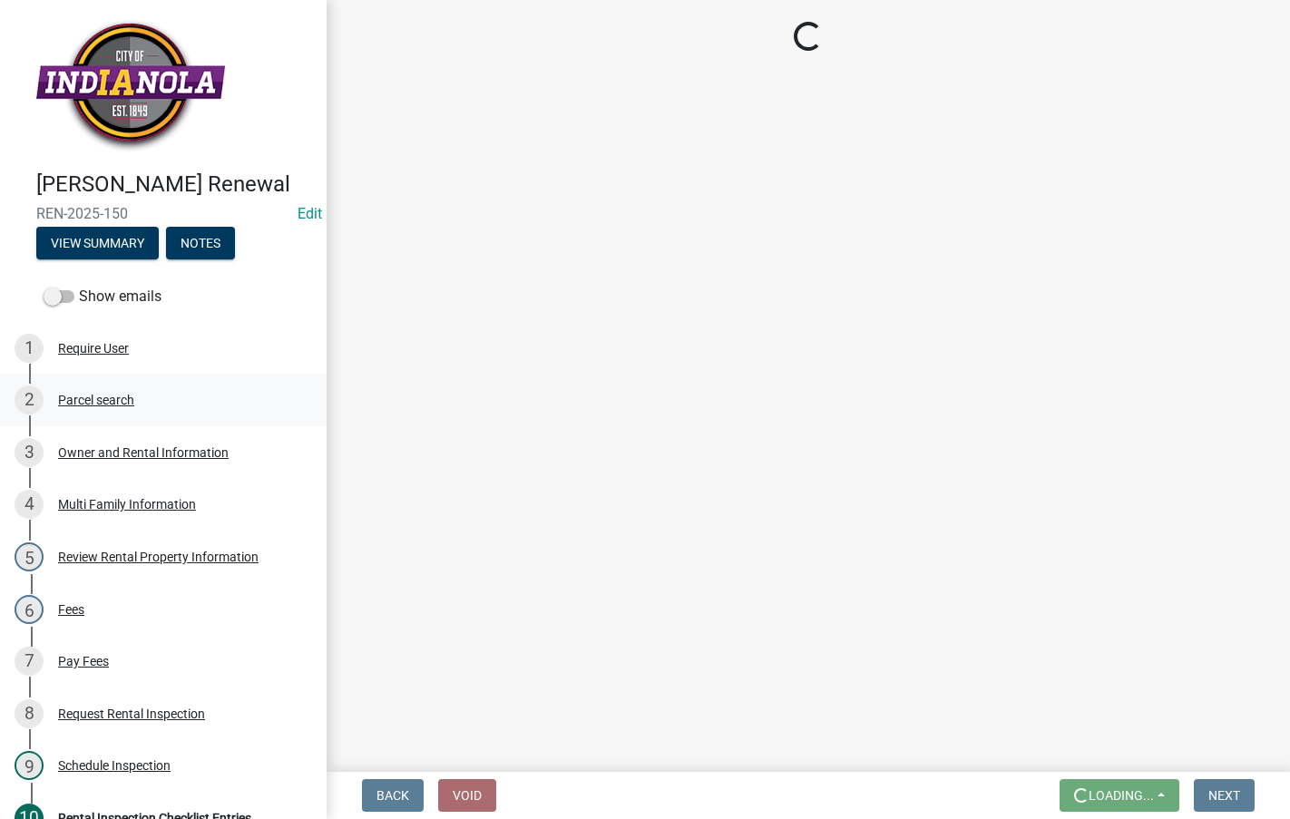
click at [123, 407] on div "Parcel search" at bounding box center [96, 400] width 76 height 13
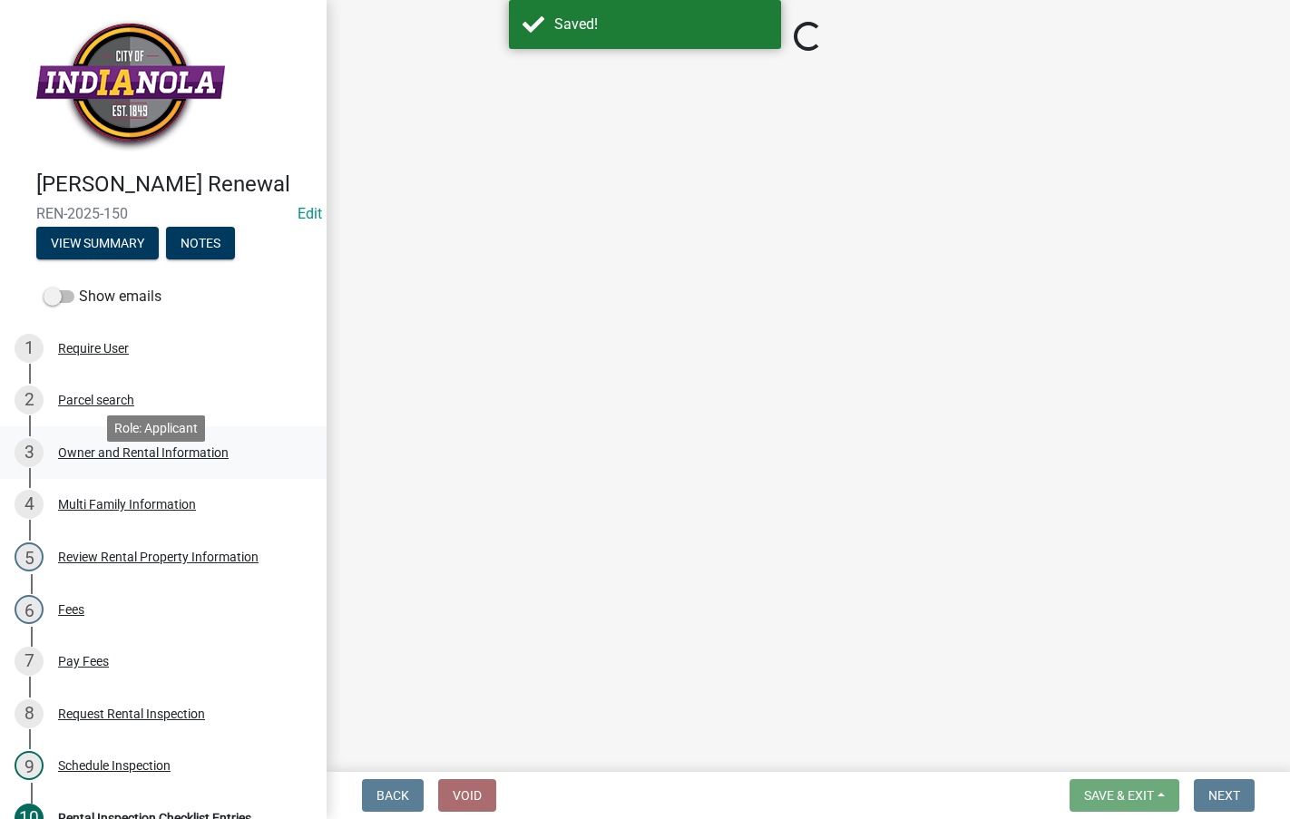
click at [153, 466] on link "3 Owner and Rental Information" at bounding box center [163, 452] width 327 height 53
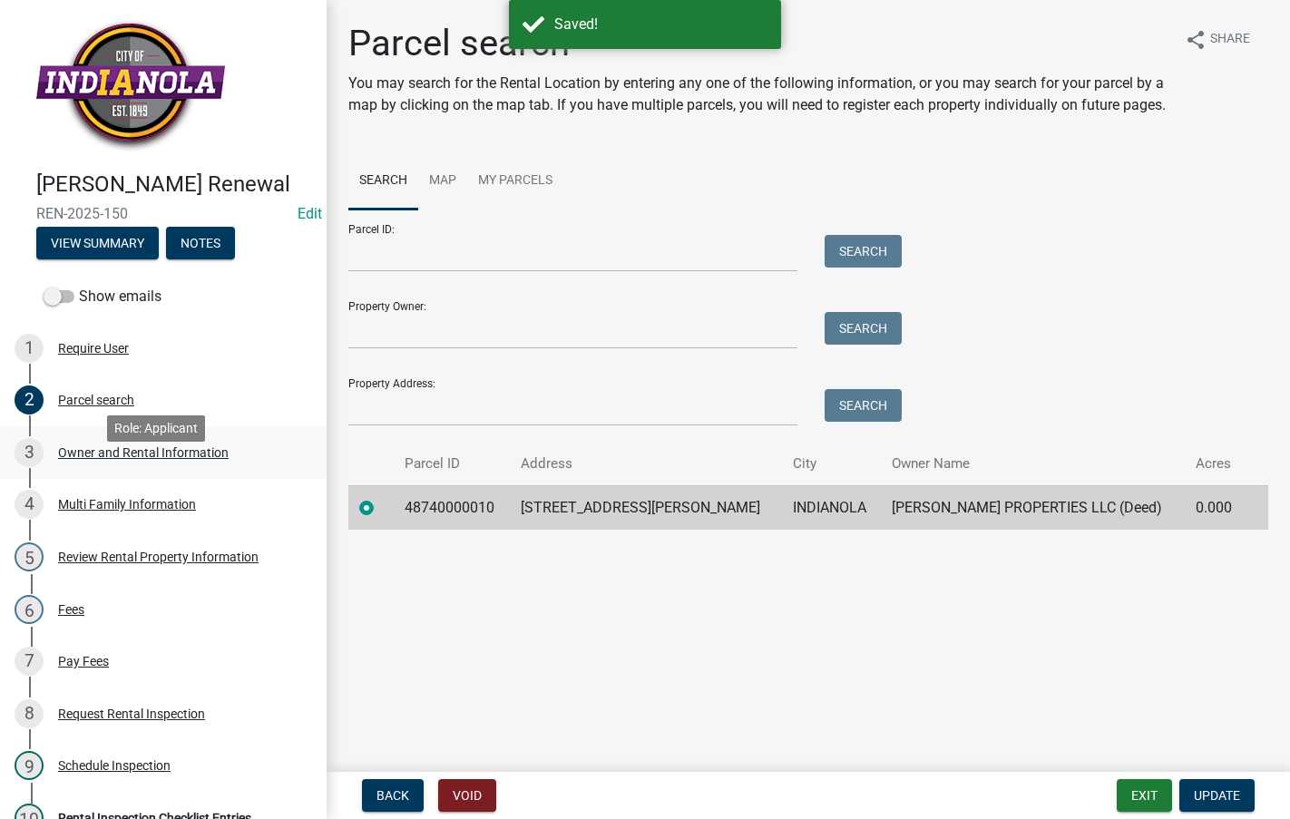
click at [155, 459] on div "Owner and Rental Information" at bounding box center [143, 452] width 171 height 13
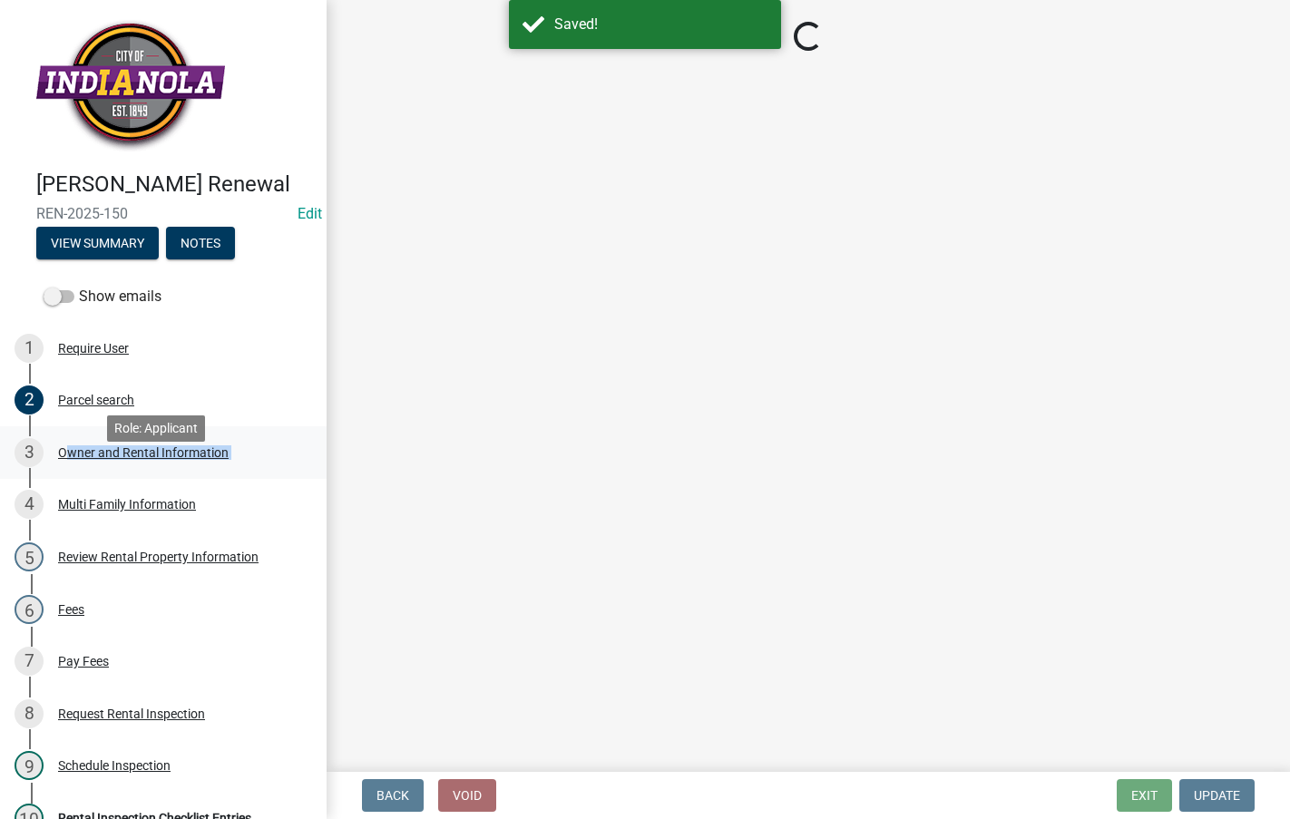
click at [155, 459] on div "Owner and Rental Information" at bounding box center [143, 452] width 171 height 13
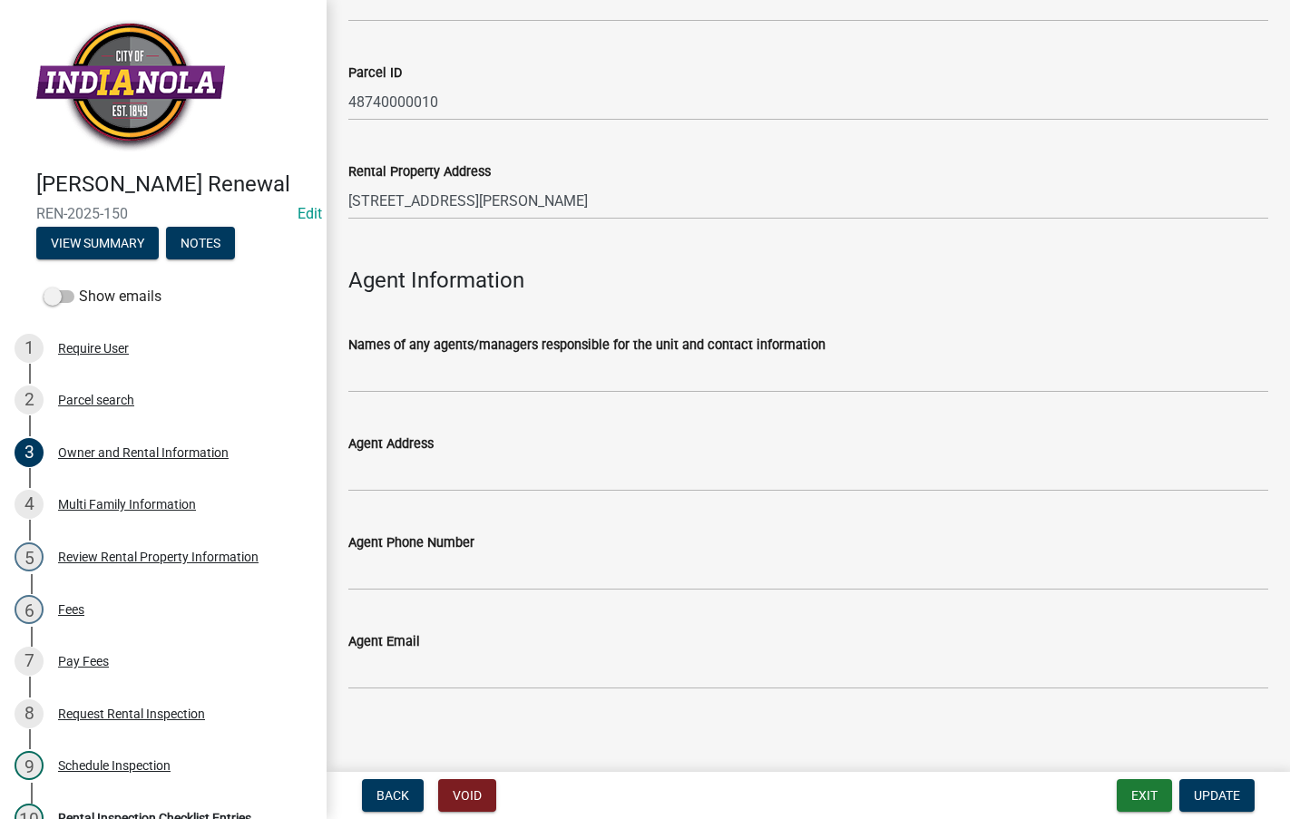
scroll to position [1651, 0]
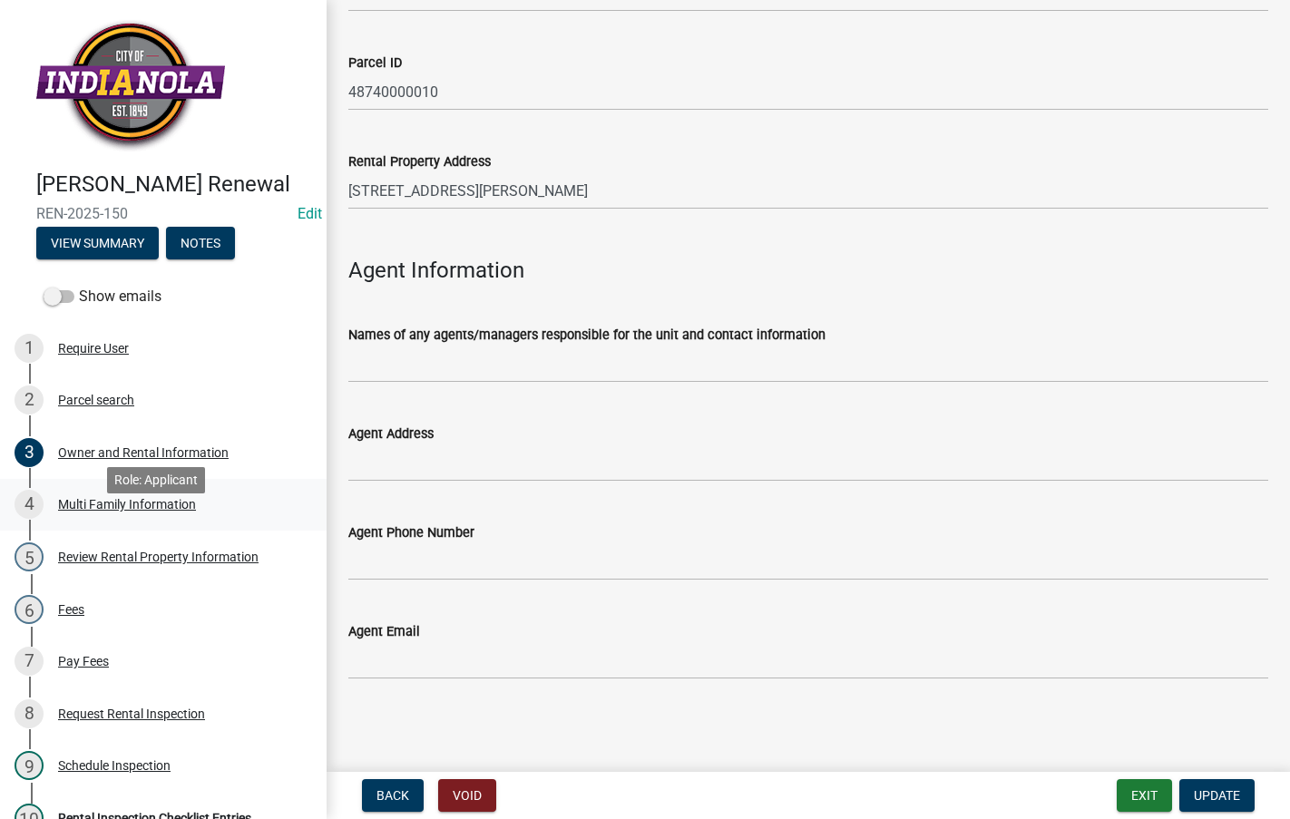
click at [174, 511] on div "Multi Family Information" at bounding box center [127, 504] width 138 height 13
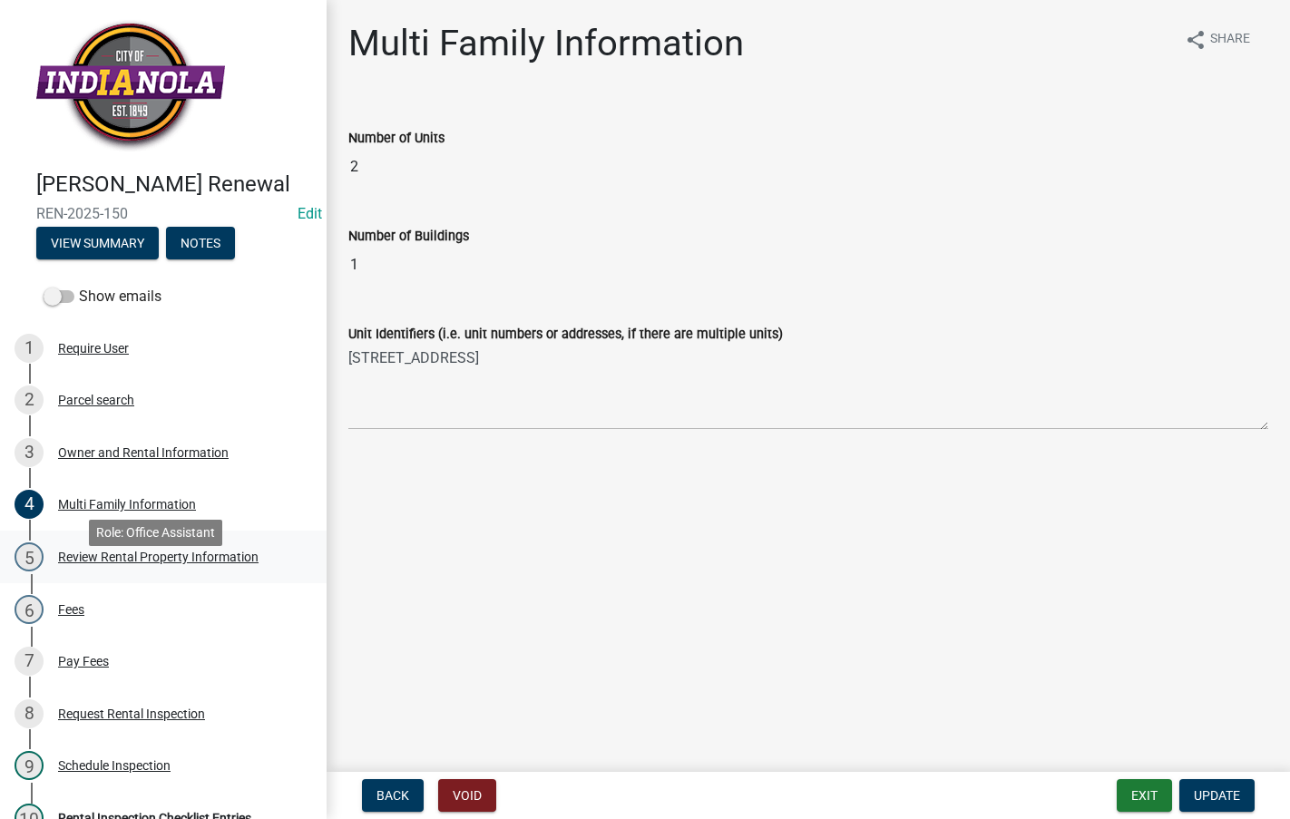
click at [203, 564] on div "Review Rental Property Information" at bounding box center [158, 557] width 201 height 13
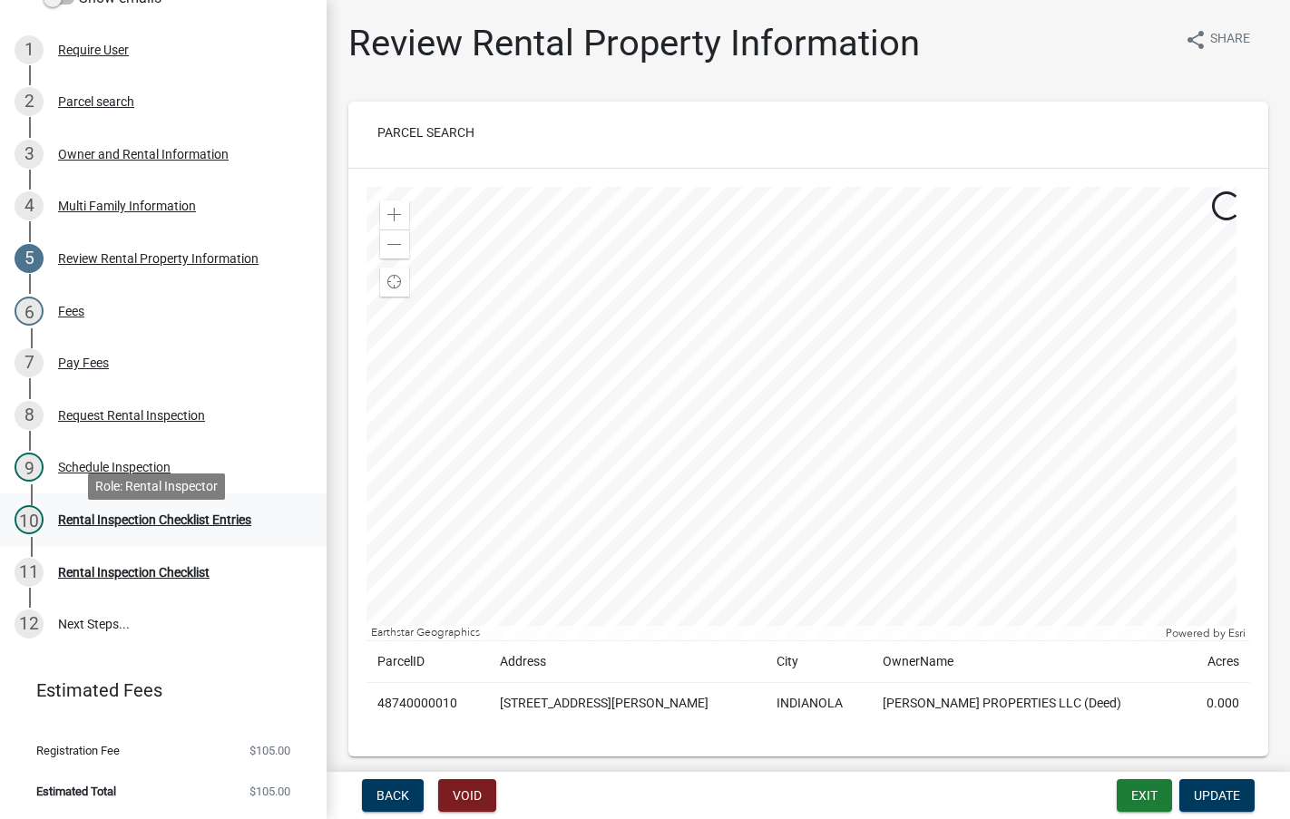
scroll to position [325, 0]
click at [96, 362] on div "Pay Fees" at bounding box center [83, 363] width 51 height 13
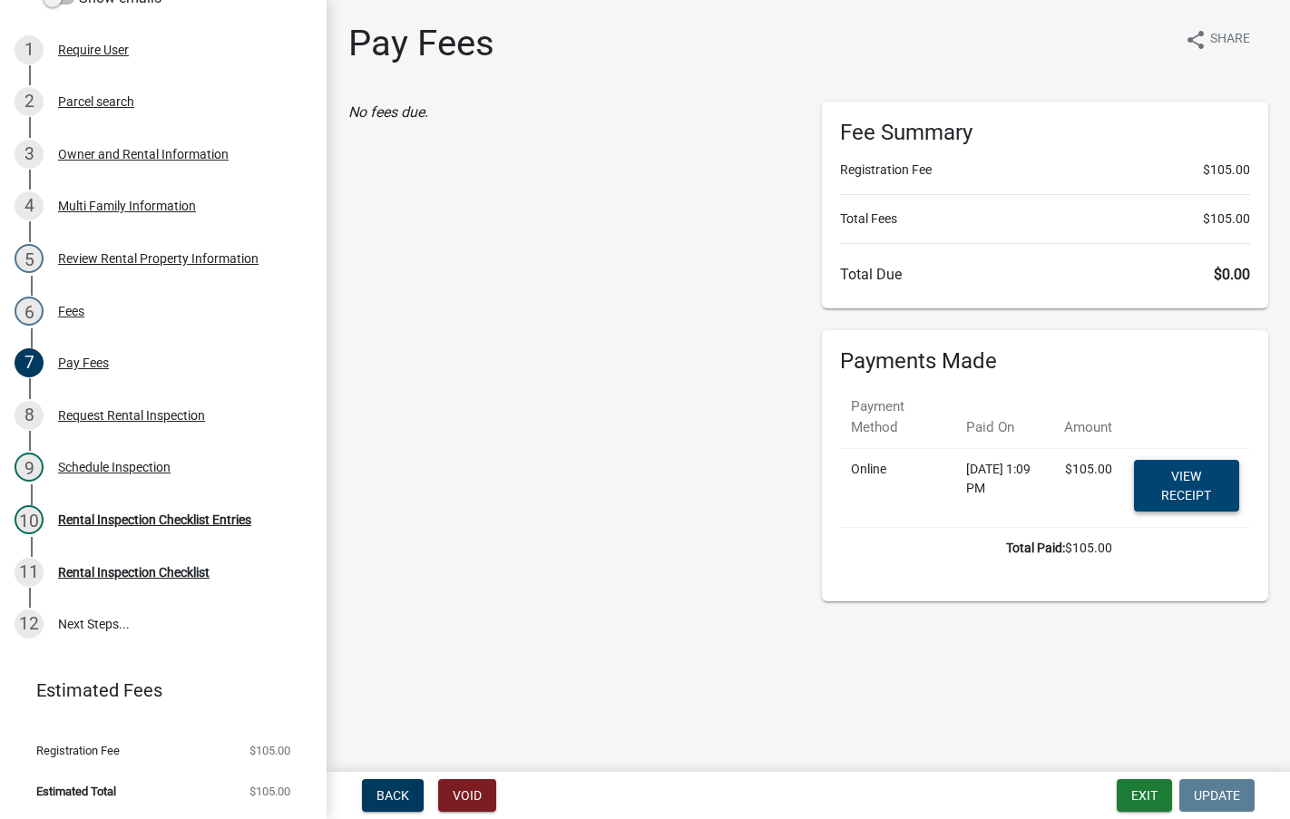
click at [1211, 482] on link "View receipt" at bounding box center [1186, 486] width 105 height 52
click at [139, 516] on div "Rental Inspection Checklist Entries" at bounding box center [154, 520] width 193 height 13
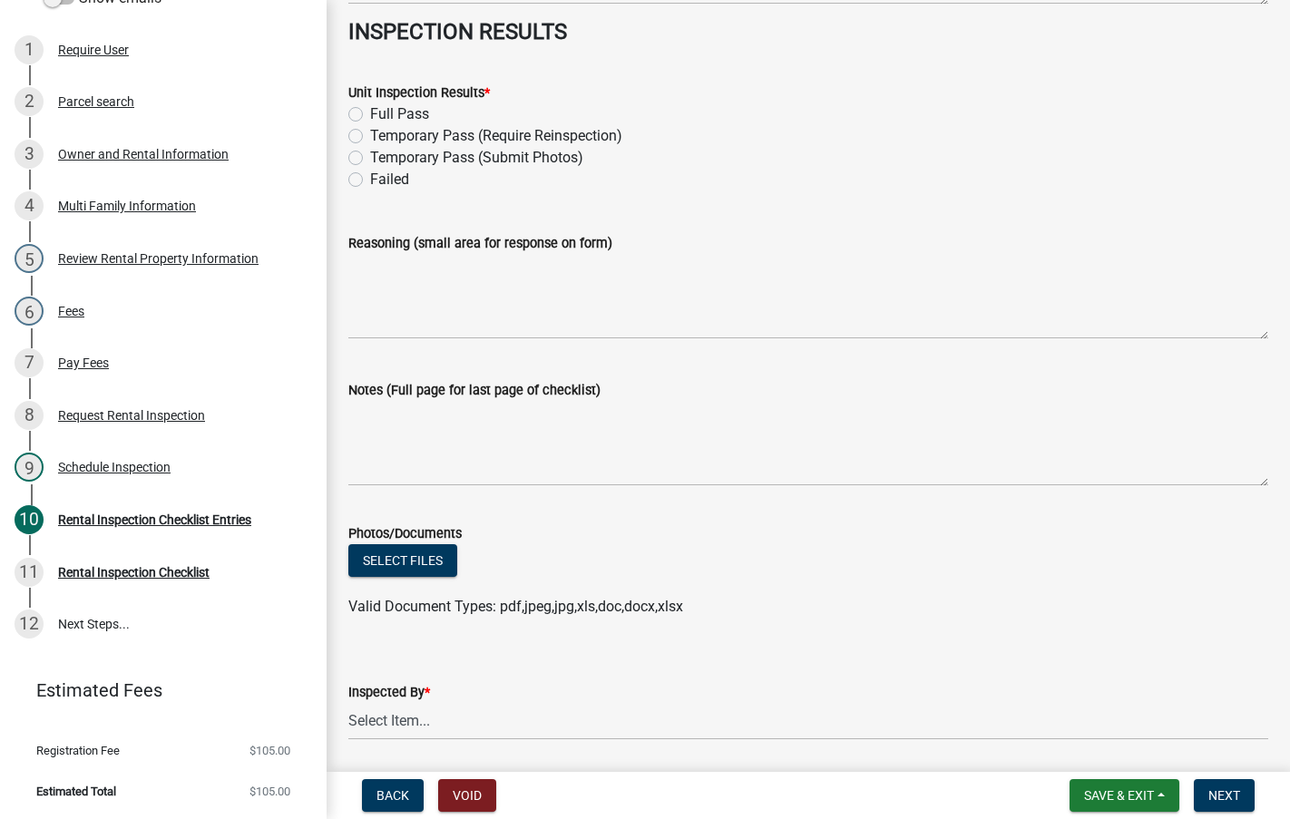
scroll to position [8063, 0]
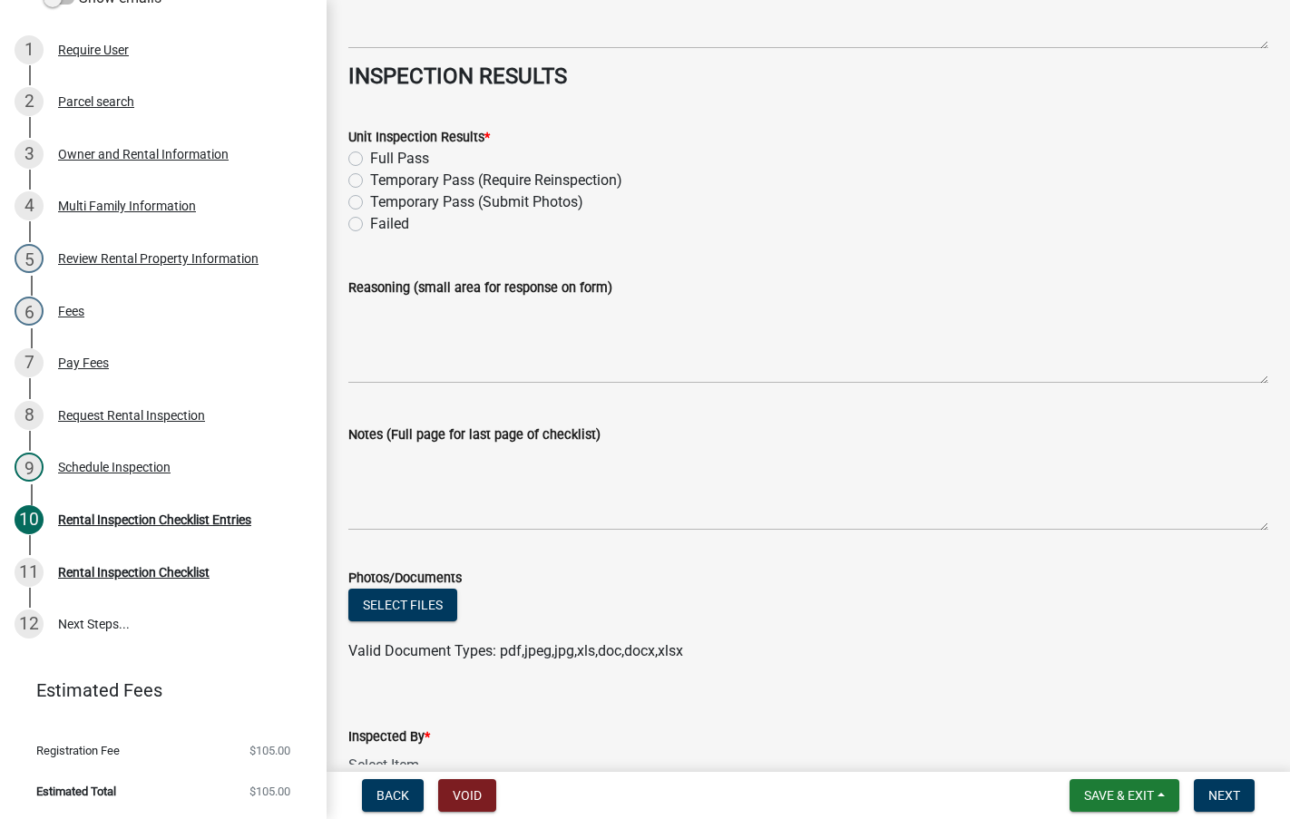
click at [370, 233] on label "Failed" at bounding box center [389, 224] width 39 height 22
click at [370, 225] on input "Failed" at bounding box center [376, 219] width 12 height 12
radio input "true"
click at [387, 471] on textarea "Notes (Full page for last page of checklist)" at bounding box center [808, 488] width 920 height 85
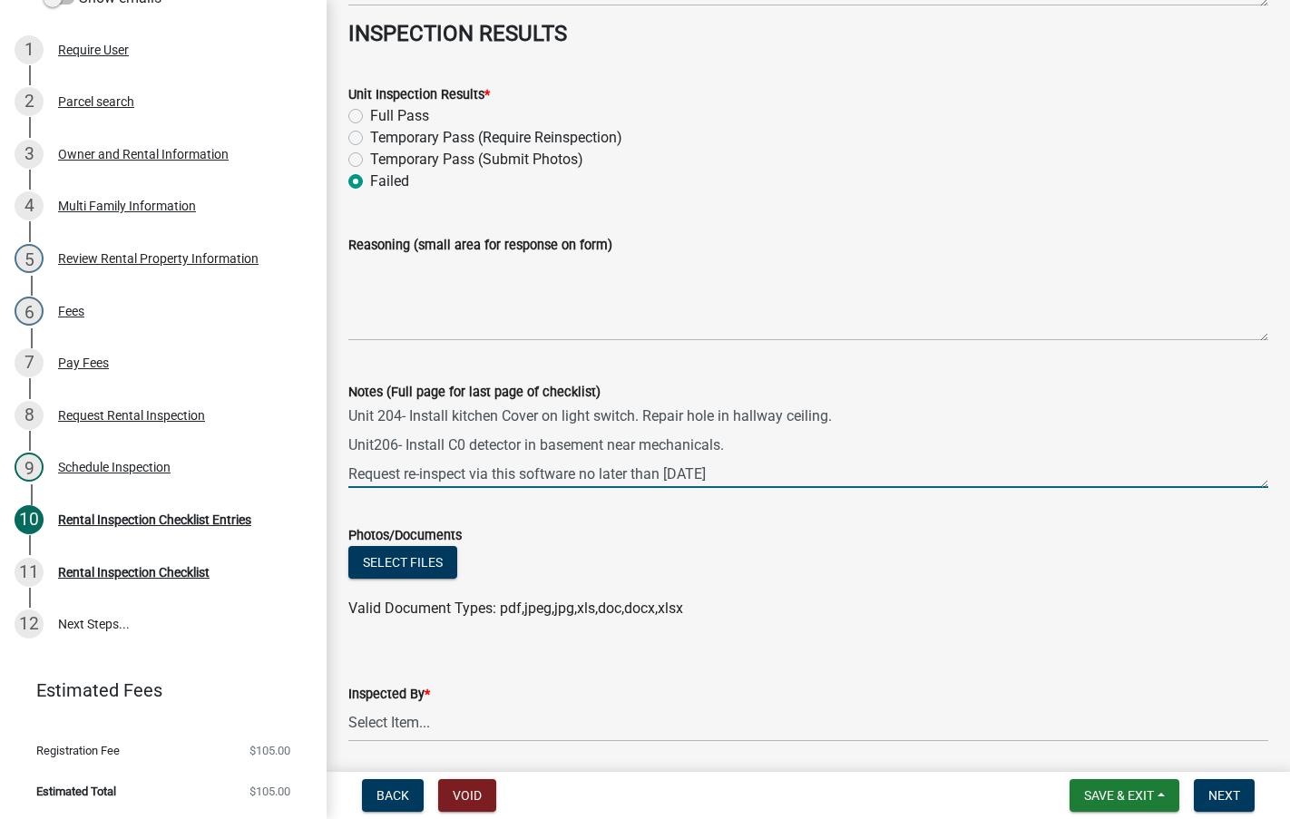
scroll to position [8174, 0]
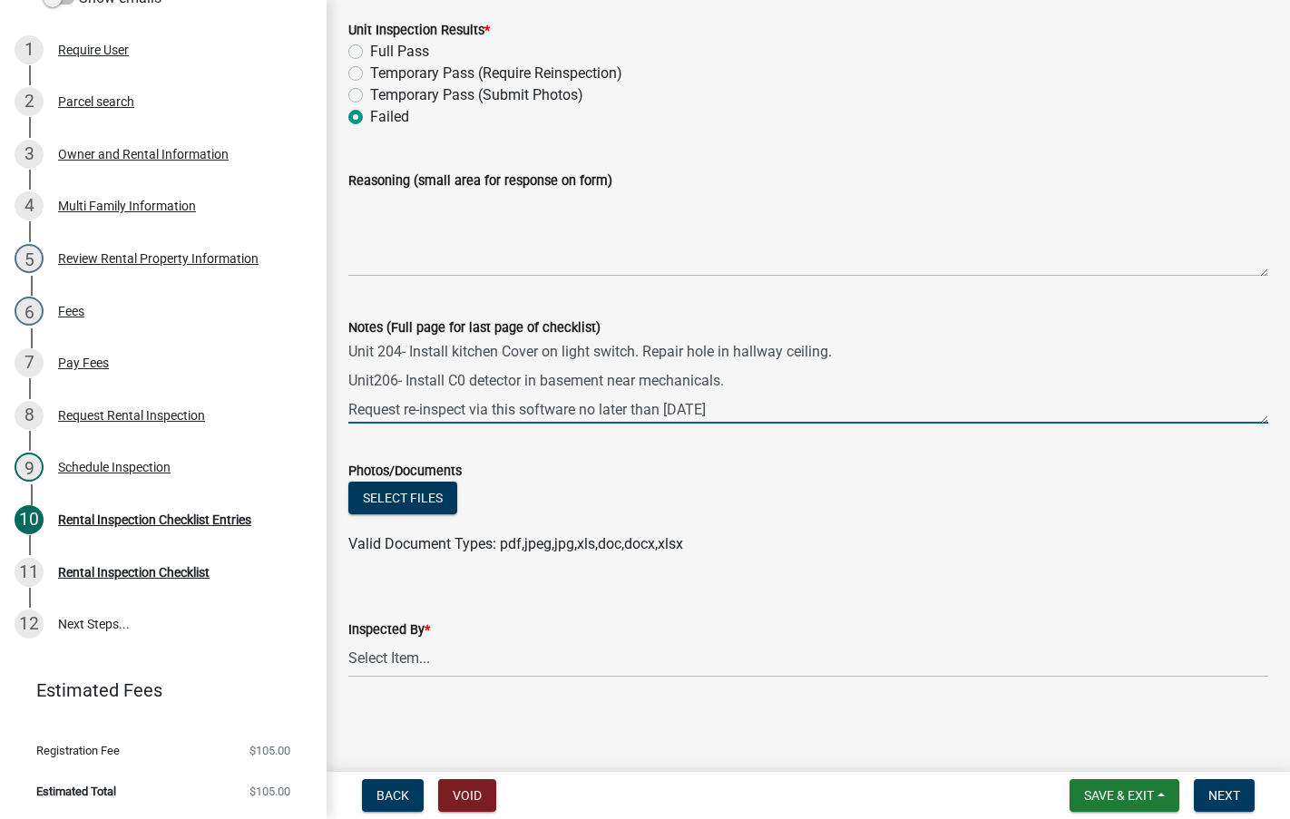
type textarea "Unit 204- Install kitchen Cover on light switch. Repair hole in hallway ceiling…"
click at [492, 668] on select "Select Item... [PERSON_NAME] [PERSON_NAME] [PERSON_NAME] [PERSON_NAME]" at bounding box center [808, 659] width 920 height 37
click at [348, 641] on select "Select Item... [PERSON_NAME] [PERSON_NAME] [PERSON_NAME] [PERSON_NAME]" at bounding box center [808, 659] width 920 height 37
select select "3237a74e-59b5-424e-94fe-d72df491538c"
click at [1234, 798] on span "Next" at bounding box center [1225, 796] width 32 height 15
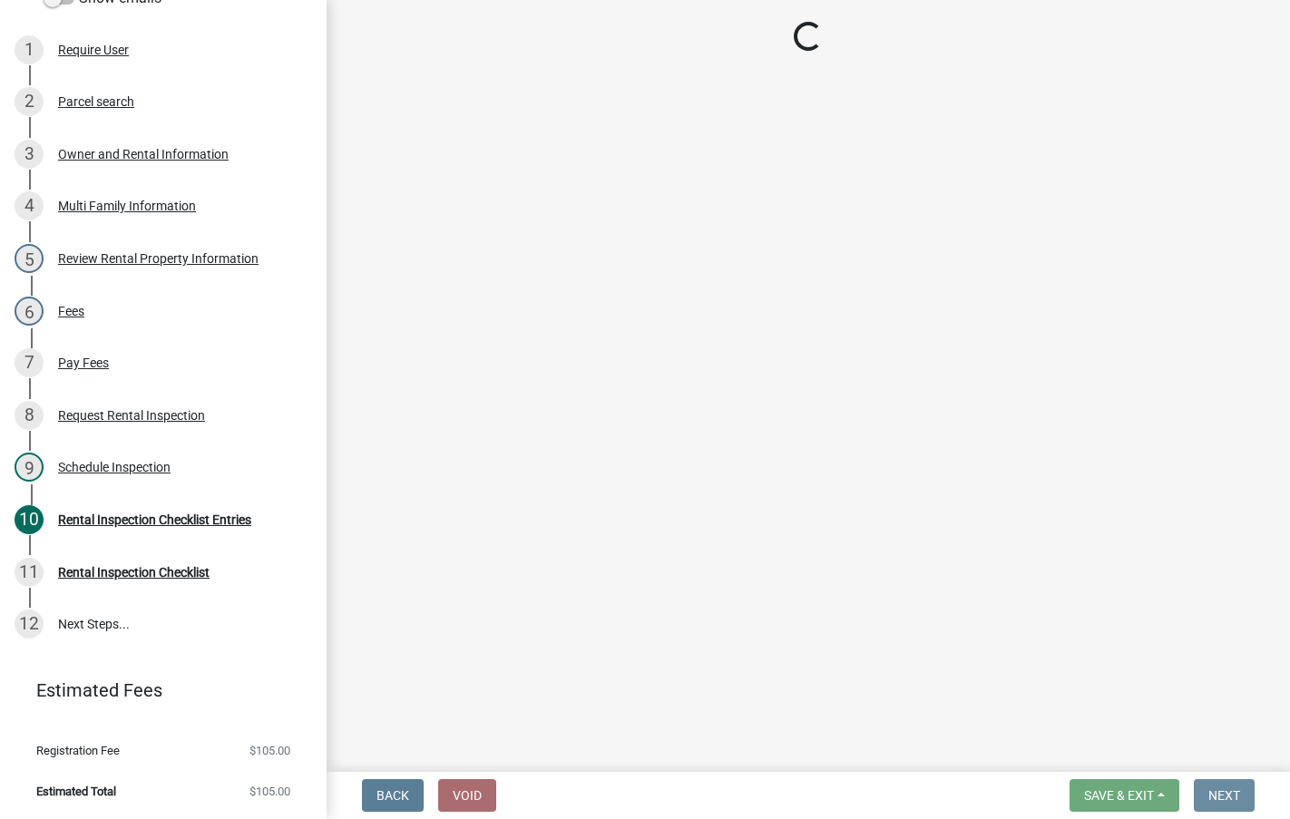
scroll to position [0, 0]
